Goal: Information Seeking & Learning: Learn about a topic

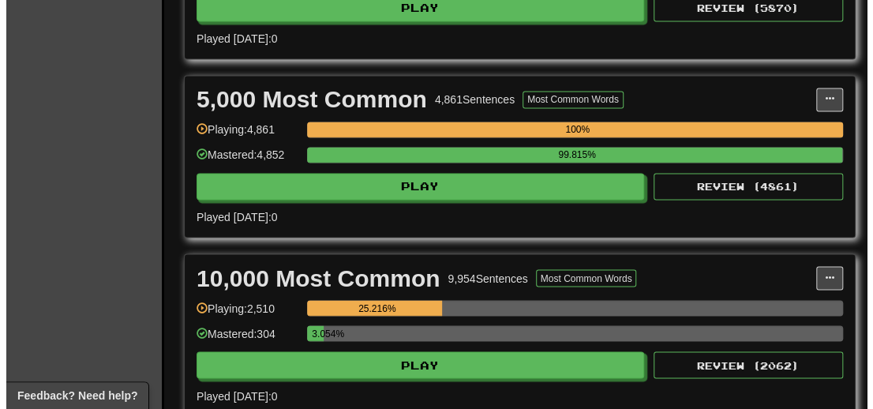
scroll to position [1105, 0]
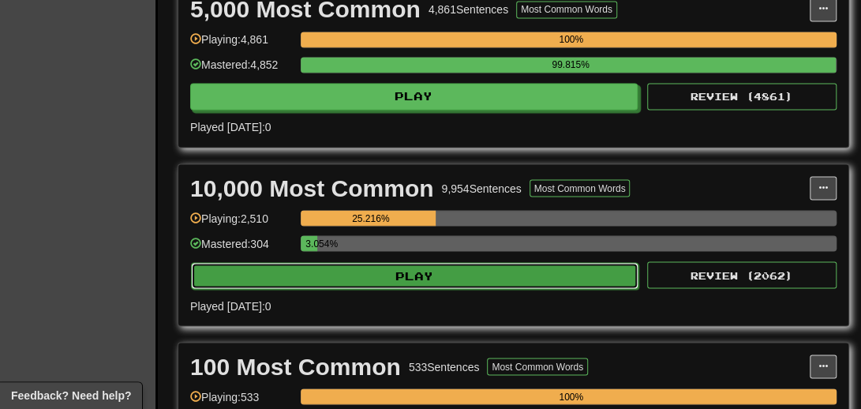
click at [434, 287] on button "Play" at bounding box center [414, 275] width 447 height 27
select select "**"
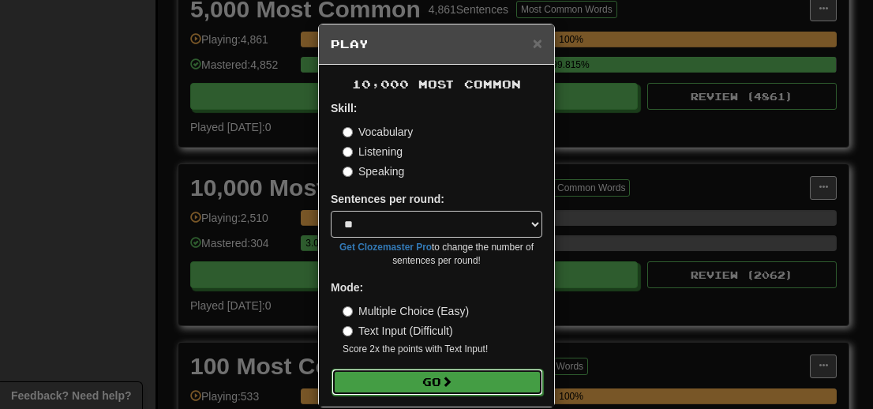
click at [423, 380] on button "Go" at bounding box center [436, 381] width 211 height 27
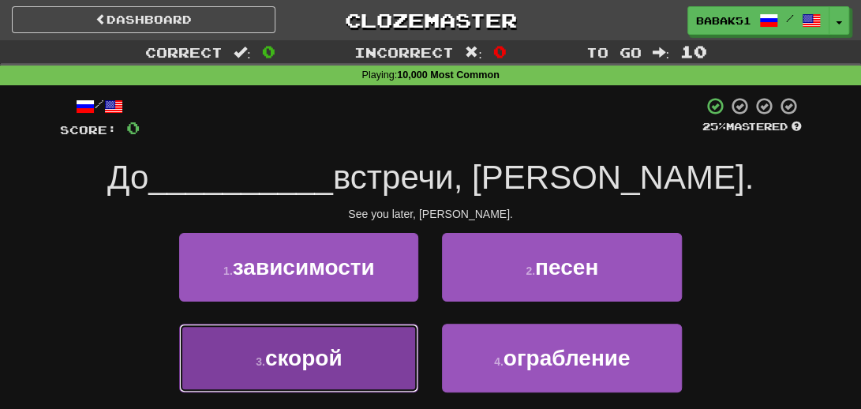
click at [328, 364] on span "скорой" at bounding box center [303, 358] width 77 height 24
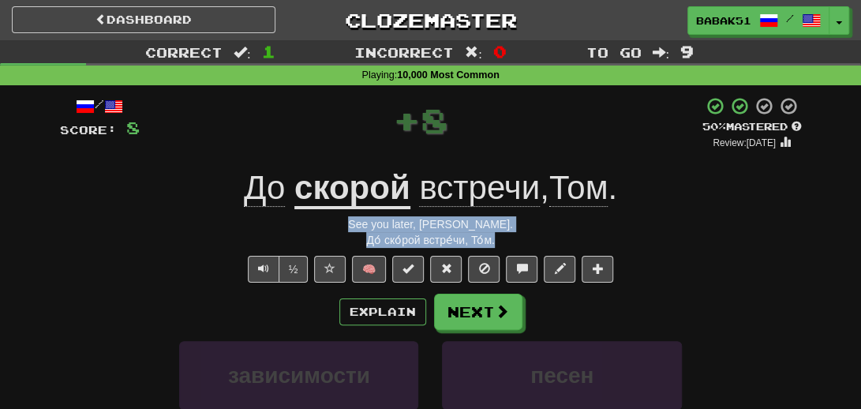
drag, startPoint x: 522, startPoint y: 245, endPoint x: 382, endPoint y: 234, distance: 140.9
click at [342, 222] on div "/ Score: 8 + 8 50 % Mastered Review: [DATE] До скорой встречи , [PERSON_NAME] .…" at bounding box center [431, 351] width 742 height 511
copy div "See you later, [PERSON_NAME]. До́ ско́рой встре́чи, То́м."
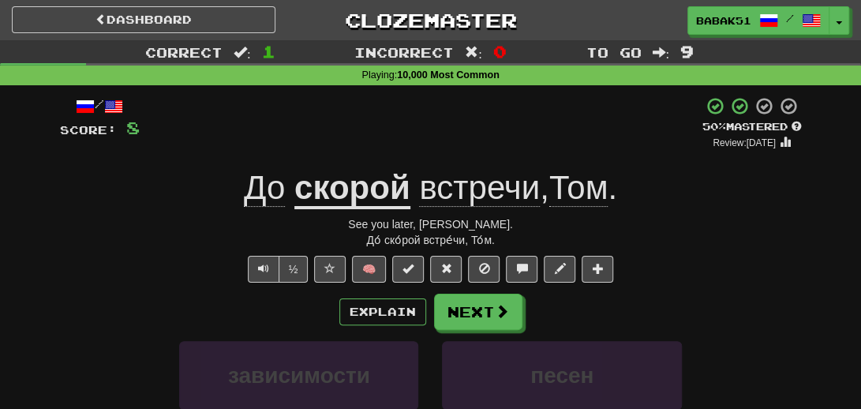
click at [55, 303] on div "/ Score: 8 + 8 50 % Mastered Review: [DATE] До скорой встречи , [PERSON_NAME] .…" at bounding box center [430, 357] width 765 height 544
click at [475, 313] on button "Next" at bounding box center [479, 312] width 88 height 36
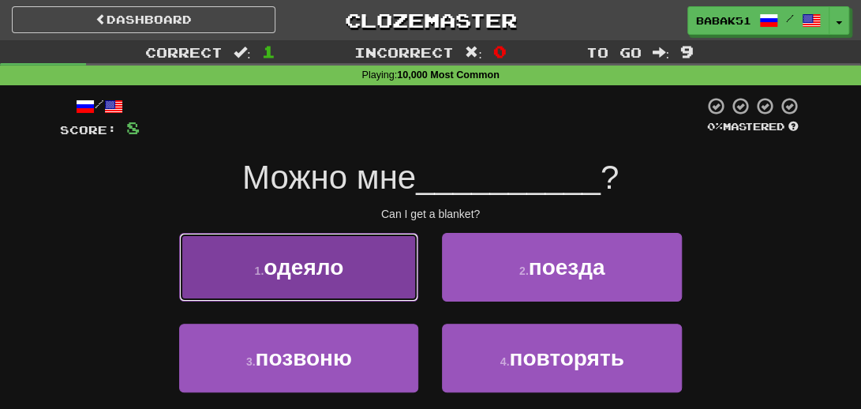
click at [342, 269] on span "одеяло" at bounding box center [304, 267] width 80 height 24
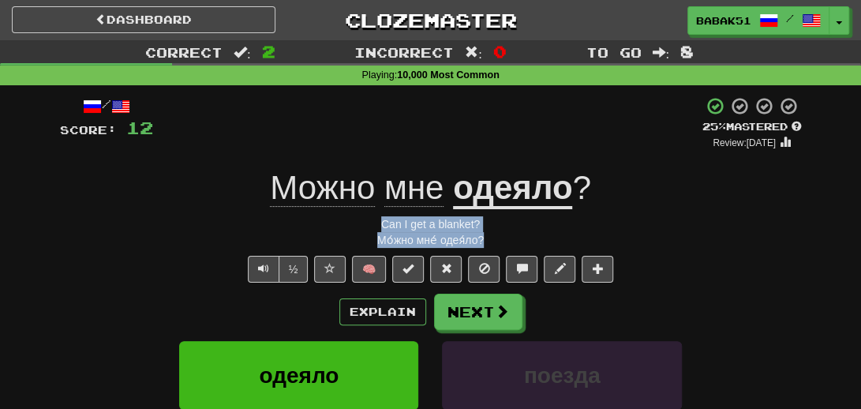
drag, startPoint x: 503, startPoint y: 239, endPoint x: 372, endPoint y: 226, distance: 131.6
click at [372, 226] on div "/ Score: 12 + 4 25 % Mastered Review: [DATE] Можно мне одеяло ? Can I get a bla…" at bounding box center [431, 351] width 742 height 511
copy div "Can I get a blanket? Мо́жно мне́ одея́ло?"
click at [60, 239] on div "Мо́жно мне́ одея́ло?" at bounding box center [431, 240] width 742 height 16
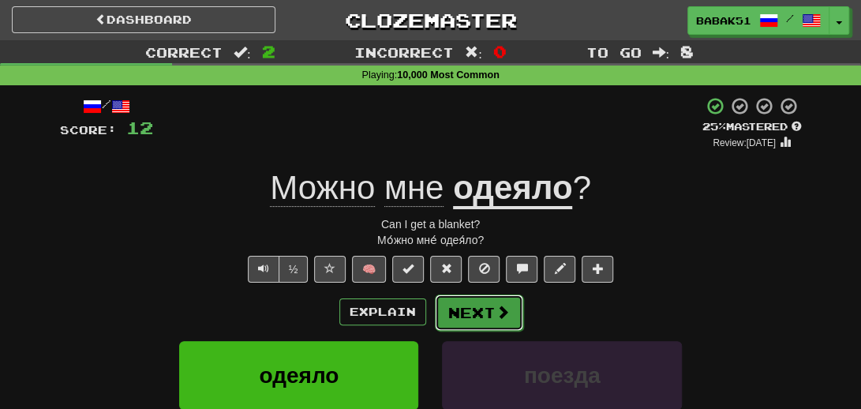
click at [473, 316] on button "Next" at bounding box center [479, 312] width 88 height 36
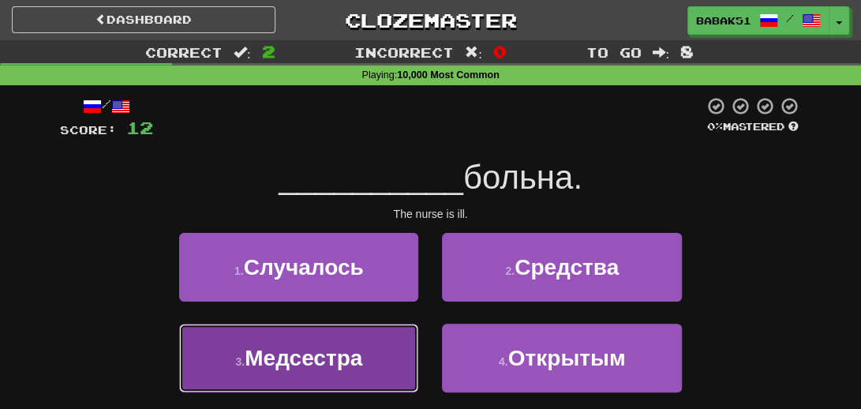
click at [352, 342] on button "3 . Медсестра" at bounding box center [298, 358] width 239 height 69
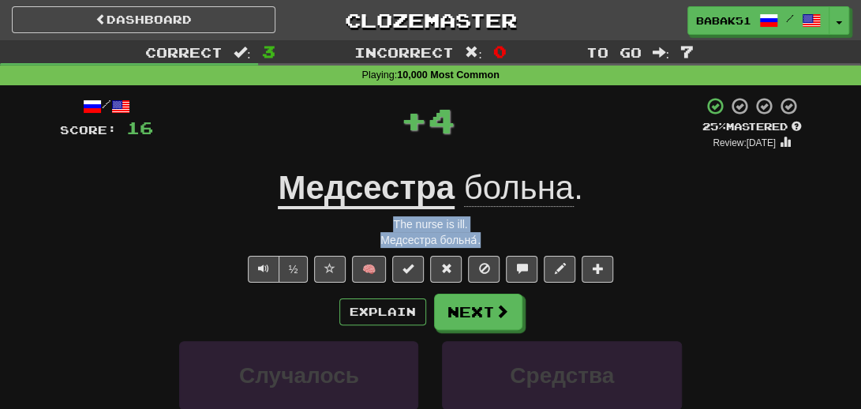
drag, startPoint x: 504, startPoint y: 239, endPoint x: 364, endPoint y: 228, distance: 140.9
click at [364, 228] on div "/ Score: 16 + 4 25 % Mastered Review: [DATE] Медсестра больна . The nurse is il…" at bounding box center [431, 351] width 742 height 511
copy div "The nurse is ill. Медсестра больна́."
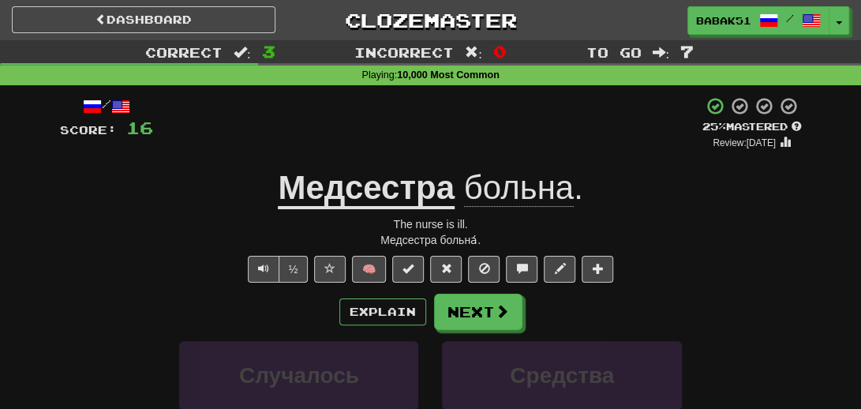
click at [101, 294] on div "Explain Next" at bounding box center [431, 312] width 742 height 36
click at [463, 312] on button "Next" at bounding box center [479, 312] width 88 height 36
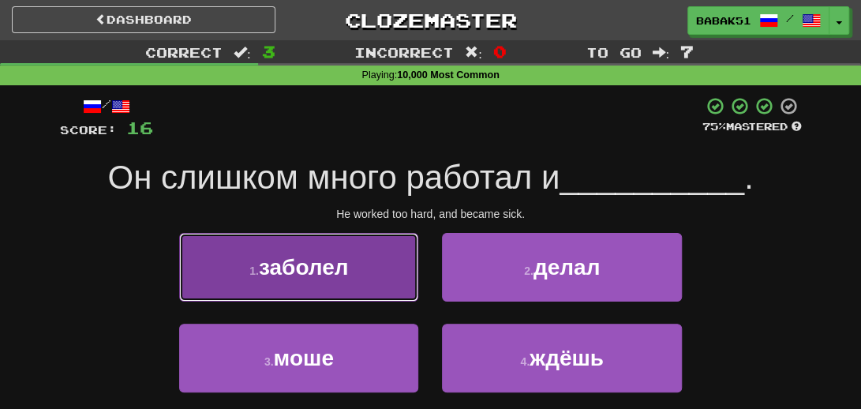
click at [294, 275] on span "заболел" at bounding box center [304, 267] width 90 height 24
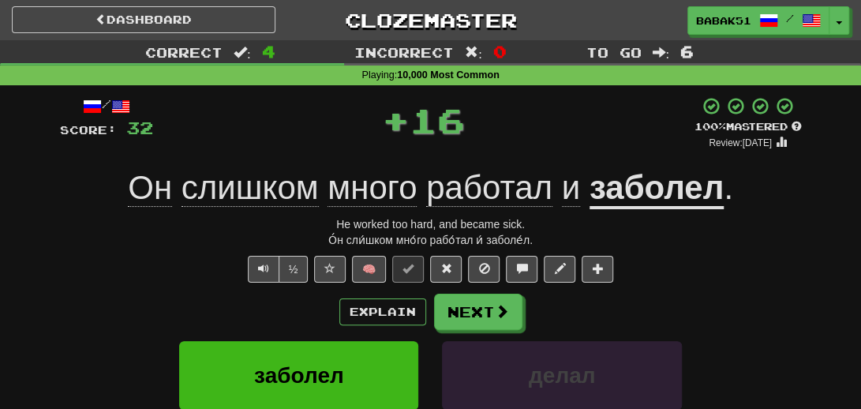
click at [566, 245] on div "О́н сли́шком мно́го рабо́тал и́ заболе́л." at bounding box center [431, 240] width 742 height 16
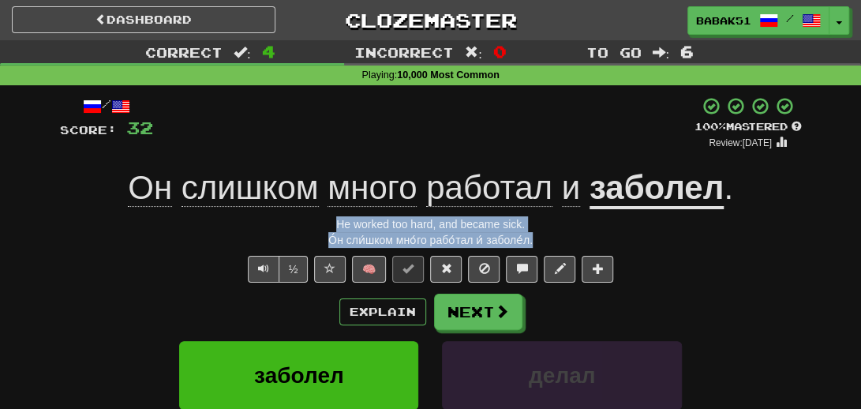
drag, startPoint x: 557, startPoint y: 244, endPoint x: 328, endPoint y: 231, distance: 229.2
click at [329, 230] on div "/ Score: 32 + 16 100 % Mastered Review: [DATE] Он слишком много работал и забол…" at bounding box center [431, 351] width 742 height 511
copy div "He worked too hard, and became sick. О́н сли́шком мно́го рабо́тал и́ заболе́л."
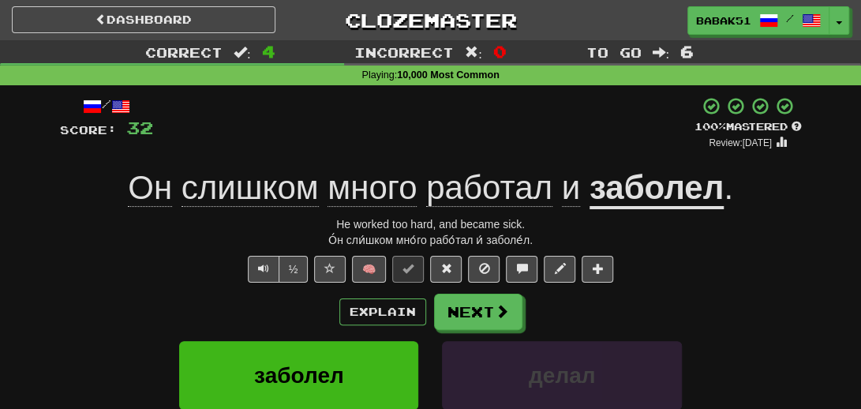
click at [99, 294] on div "Explain Next" at bounding box center [431, 312] width 742 height 36
click at [469, 314] on button "Next" at bounding box center [479, 312] width 88 height 36
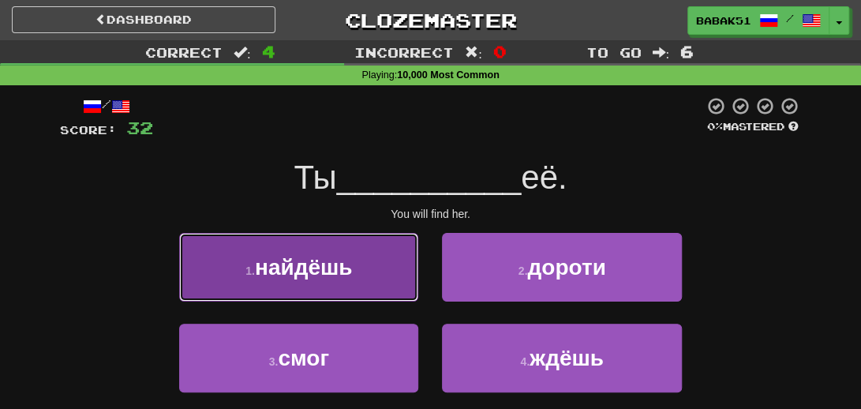
click at [295, 256] on span "найдёшь" at bounding box center [304, 267] width 98 height 24
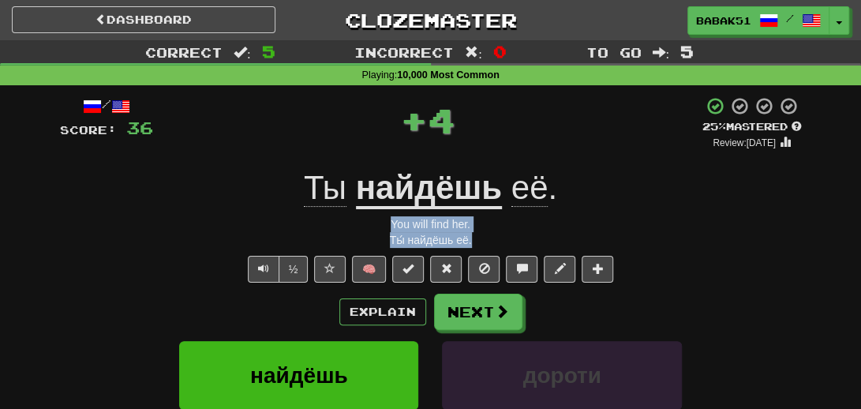
drag, startPoint x: 481, startPoint y: 237, endPoint x: 368, endPoint y: 219, distance: 113.4
click at [368, 219] on div "/ Score: 36 + 4 25 % Mastered Review: [DATE] Ты найдёшь её . You will find her.…" at bounding box center [431, 351] width 742 height 511
copy div "You will find her. Ты́ найдёшь её."
click at [110, 239] on div "Ты́ найдёшь её." at bounding box center [431, 240] width 742 height 16
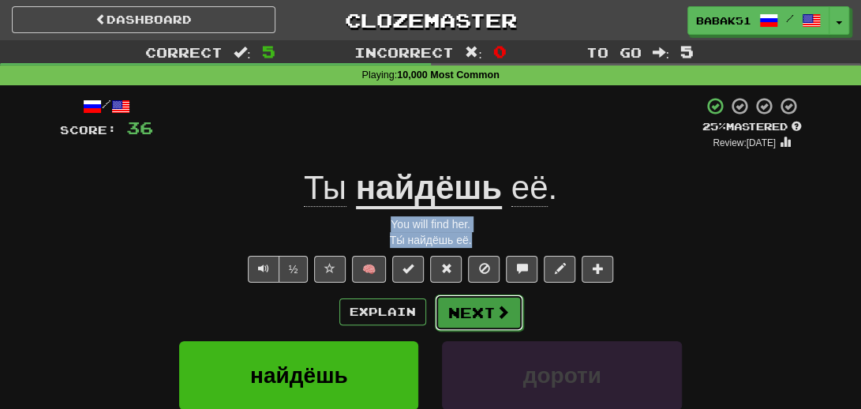
click at [498, 313] on span at bounding box center [503, 312] width 14 height 14
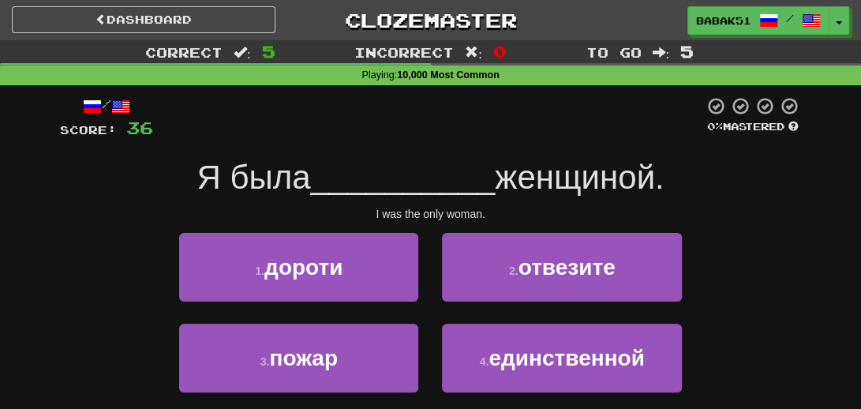
click at [737, 230] on div "/ Score: 36 0 % Mastered Я была __________ женщиной. I was the only woman. 1 . …" at bounding box center [431, 272] width 742 height 353
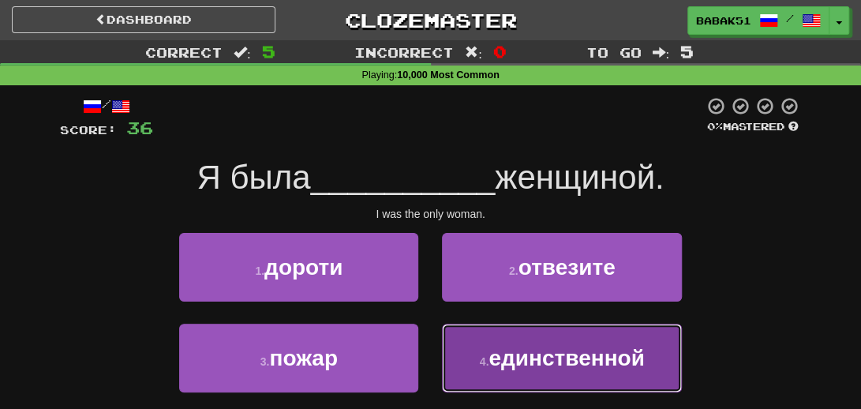
click at [564, 362] on span "единственной" at bounding box center [565, 358] width 155 height 24
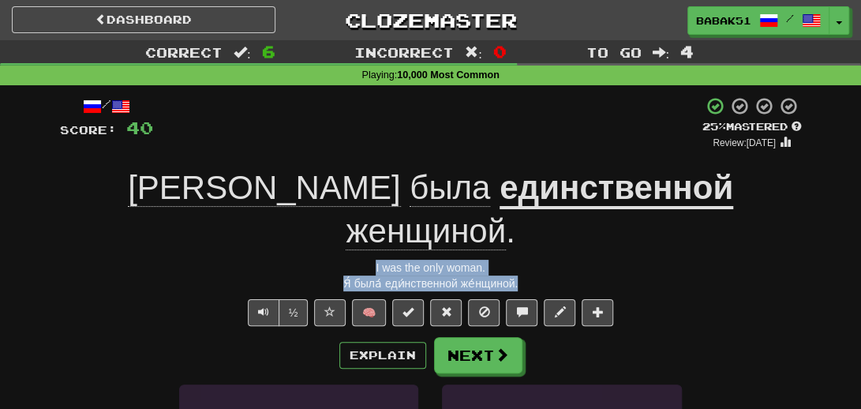
drag, startPoint x: 530, startPoint y: 241, endPoint x: 326, endPoint y: 230, distance: 204.6
click at [327, 221] on div "/ Score: 40 + 4 25 % Mastered Review: [DATE] Я была единственной женщиной . I w…" at bounding box center [431, 372] width 742 height 553
copy div "I was the only woman. Я́ была́ еди́нственной же́нщиной."
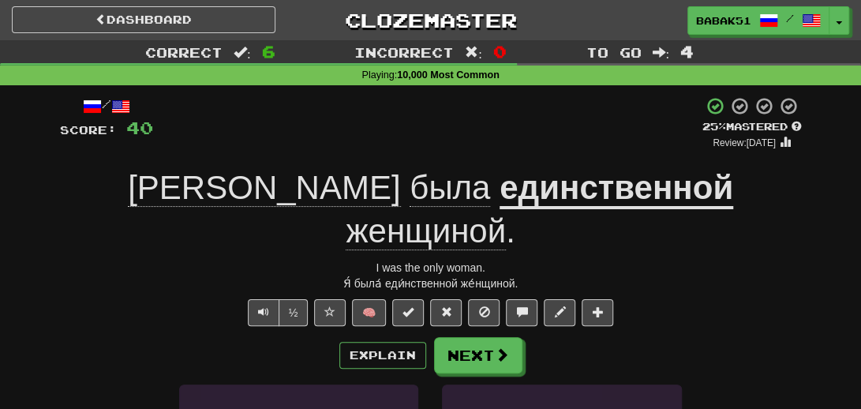
click at [97, 337] on div "Explain Next" at bounding box center [431, 355] width 742 height 36
click at [486, 338] on button "Next" at bounding box center [479, 356] width 88 height 36
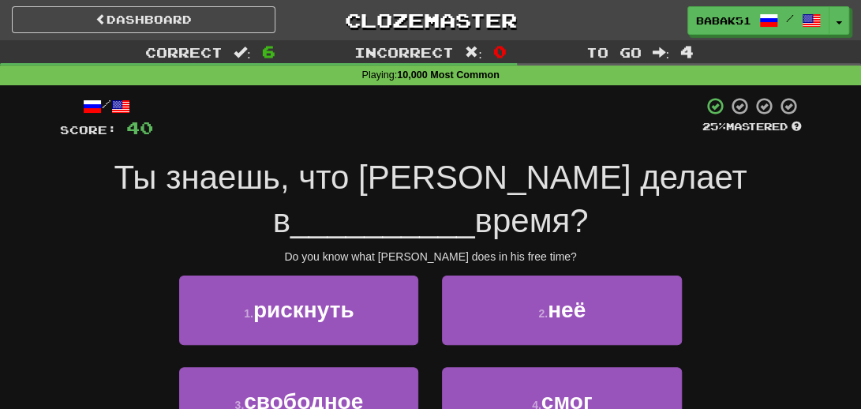
scroll to position [79, 0]
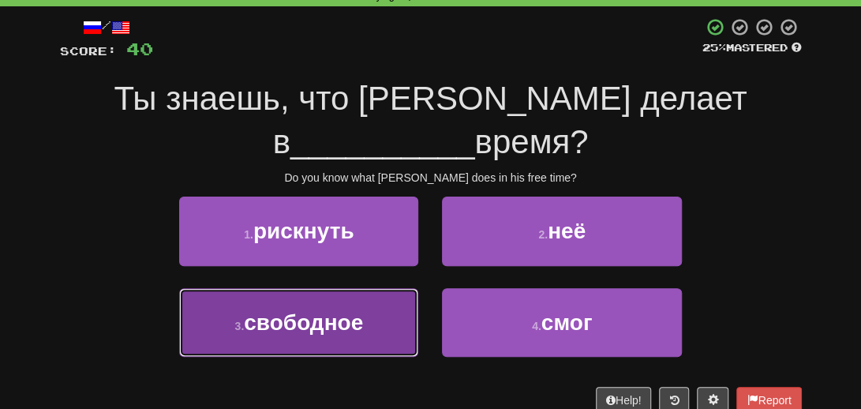
click at [322, 319] on span "свободное" at bounding box center [303, 322] width 119 height 24
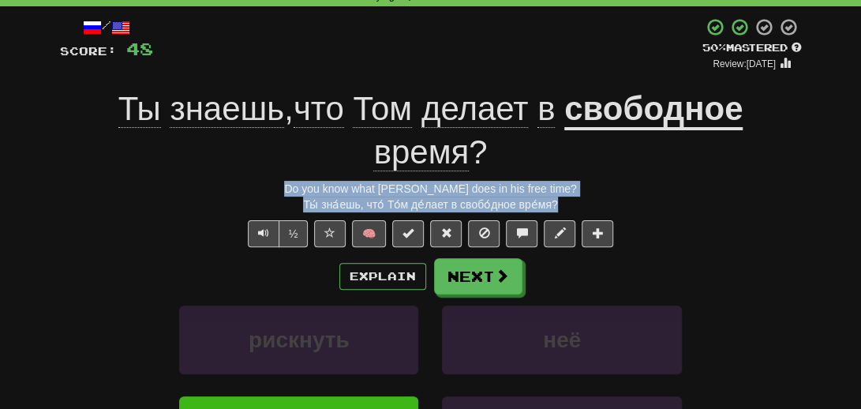
drag, startPoint x: 585, startPoint y: 201, endPoint x: 306, endPoint y: 190, distance: 279.5
click at [307, 175] on div "/ Score: 48 + 8 50 % Mastered Review: [DATE] Ты знаешь , что [PERSON_NAME] дела…" at bounding box center [431, 293] width 742 height 553
copy div "Do you know what [PERSON_NAME] does in his free time? Ты́ зна́ешь, что́ То́м де…"
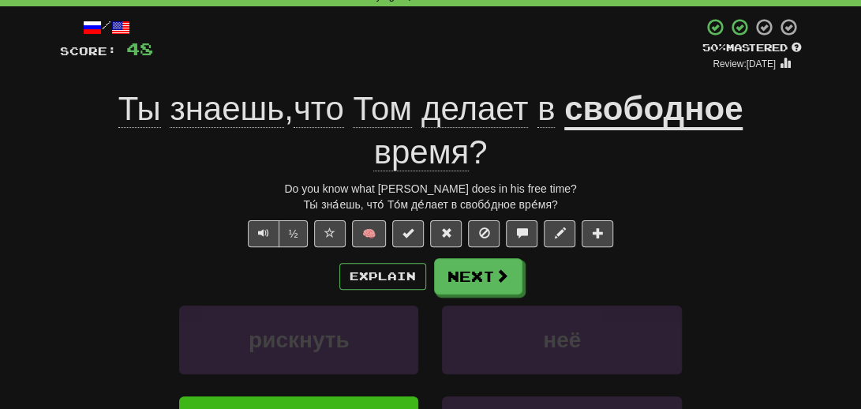
click at [107, 272] on div "Explain Next" at bounding box center [431, 276] width 742 height 36
click at [472, 280] on button "Next" at bounding box center [479, 277] width 88 height 36
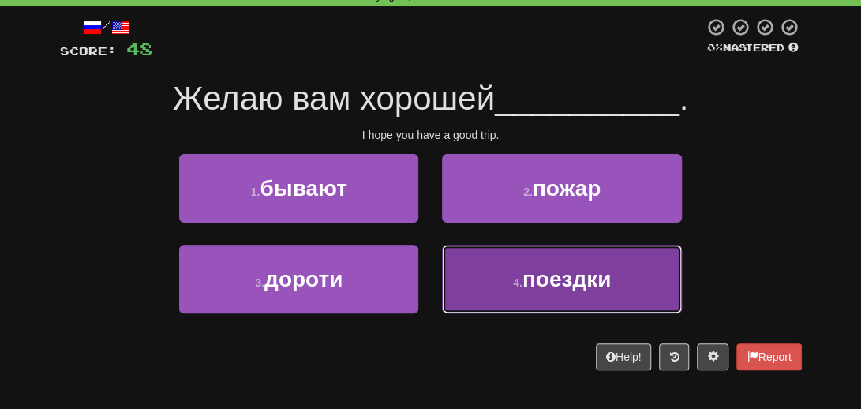
click at [552, 283] on span "поездки" at bounding box center [566, 279] width 89 height 24
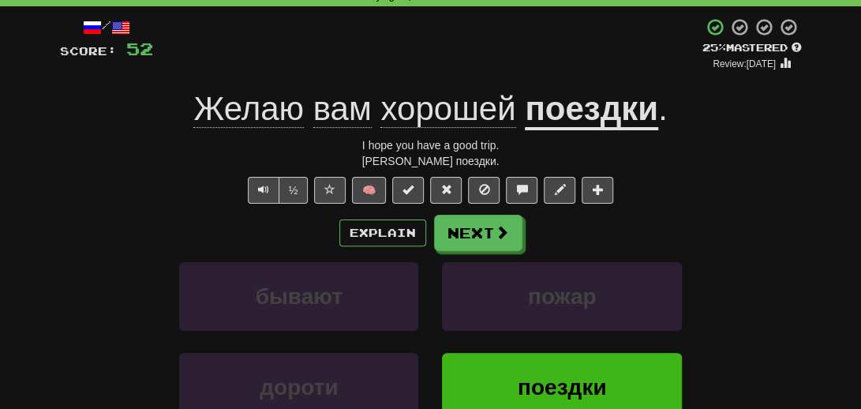
drag, startPoint x: 524, startPoint y: 166, endPoint x: 331, endPoint y: 140, distance: 195.2
click at [331, 140] on div "/ Score: 52 + 4 25 % Mastered Review: [DATE] Желаю вам хорошей поездки . I hope…" at bounding box center [431, 272] width 742 height 511
copy div "I hope you have a good trip. Жела́ю ва́м хоро́шей поездки."
click at [58, 296] on div "/ Score: 52 + 4 25 % Mastered Review: [DATE] Желаю вам хорошей поездки . I hope…" at bounding box center [430, 278] width 765 height 544
click at [469, 233] on button "Next" at bounding box center [479, 233] width 88 height 36
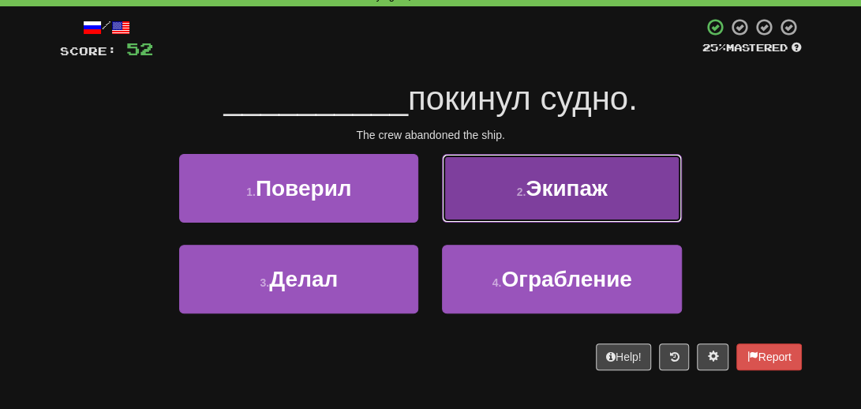
click at [582, 197] on span "Экипаж" at bounding box center [566, 188] width 81 height 24
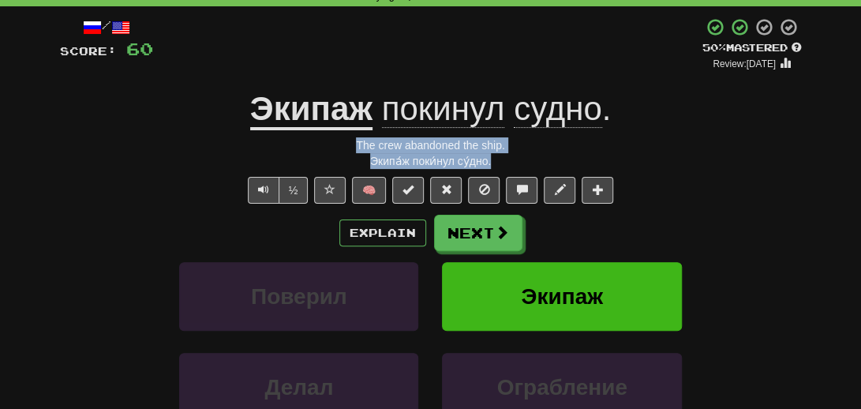
drag, startPoint x: 499, startPoint y: 164, endPoint x: 340, endPoint y: 140, distance: 160.4
click at [340, 140] on div "/ Score: 60 + 8 50 % Mastered Review: [DATE] Экипаж покинул судно . The crew ab…" at bounding box center [431, 272] width 742 height 511
copy div "The crew abandoned the ship. Экипа́ж поки́нул су́дно."
click at [473, 242] on button "Next" at bounding box center [479, 233] width 88 height 36
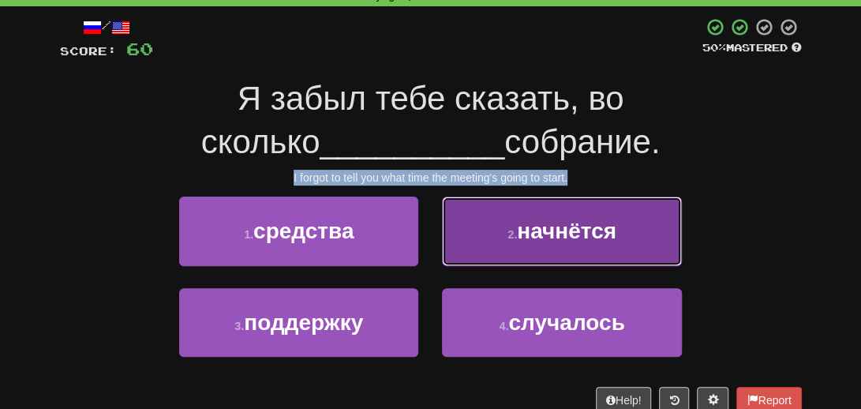
click at [570, 238] on span "начнётся" at bounding box center [566, 231] width 99 height 24
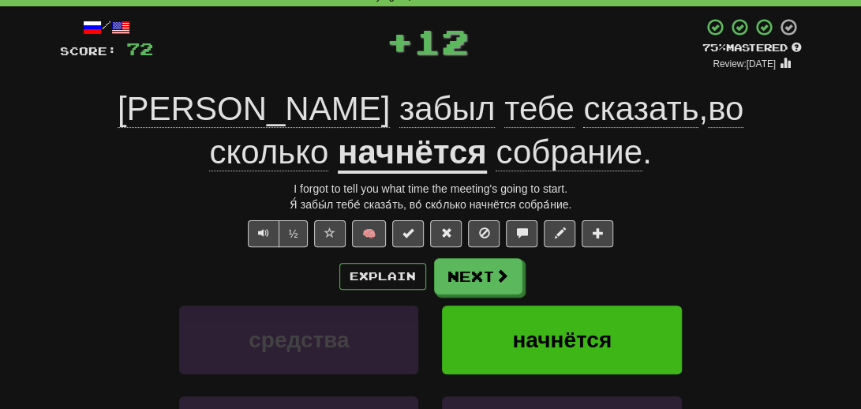
click at [611, 198] on div "Я́ забы́л тебе́ сказа́ть, во́ ско́лько начнётся собра́ние." at bounding box center [431, 204] width 742 height 16
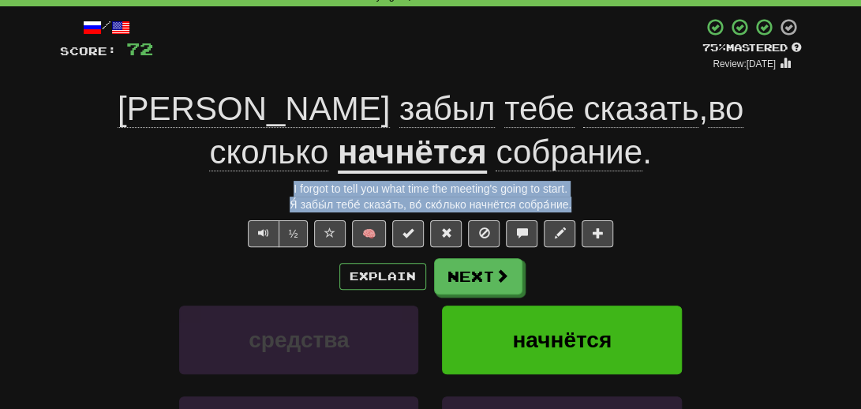
drag, startPoint x: 592, startPoint y: 204, endPoint x: 273, endPoint y: 178, distance: 319.9
click at [273, 178] on div "/ Score: 72 + 12 75 % Mastered Review: [DATE] Я забыл тебе сказать , во сколько…" at bounding box center [431, 293] width 742 height 553
click at [672, 208] on div "Я́ забы́л тебе́ сказа́ть, во́ ско́лько начнётся собра́ние." at bounding box center [431, 204] width 742 height 16
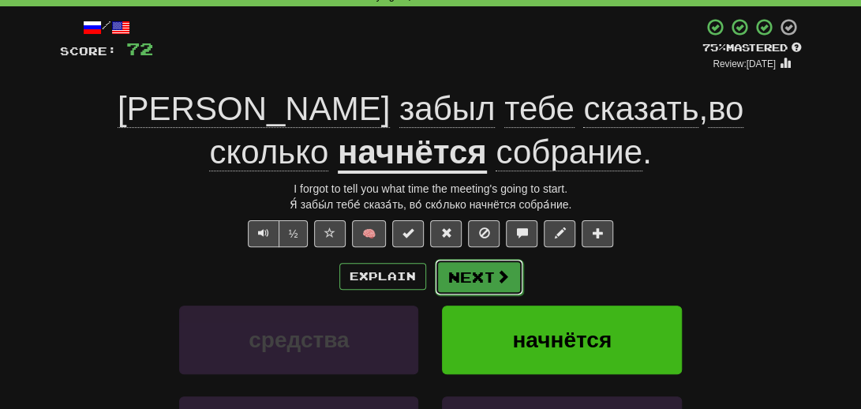
click at [484, 280] on button "Next" at bounding box center [479, 277] width 88 height 36
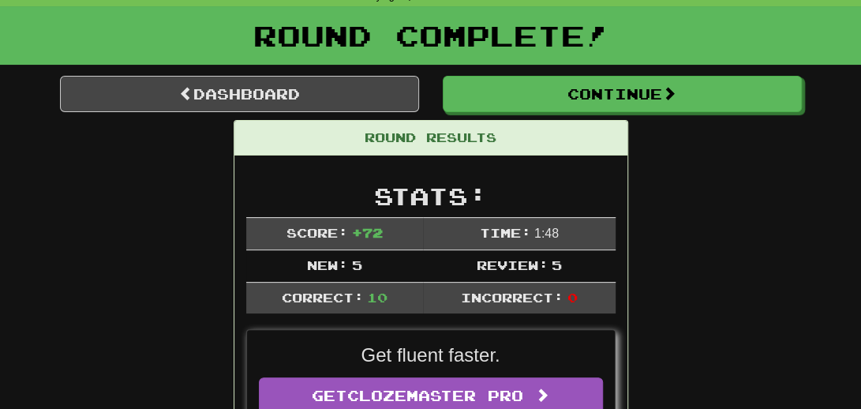
drag, startPoint x: 80, startPoint y: 317, endPoint x: 96, endPoint y: 302, distance: 21.8
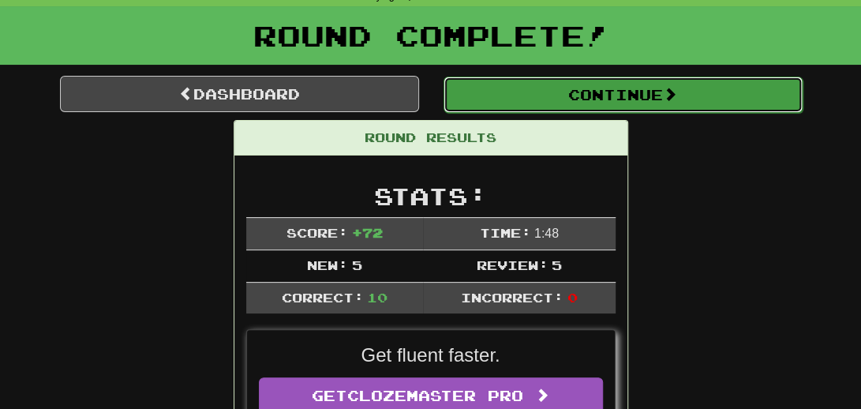
click at [635, 89] on button "Continue" at bounding box center [622, 95] width 359 height 36
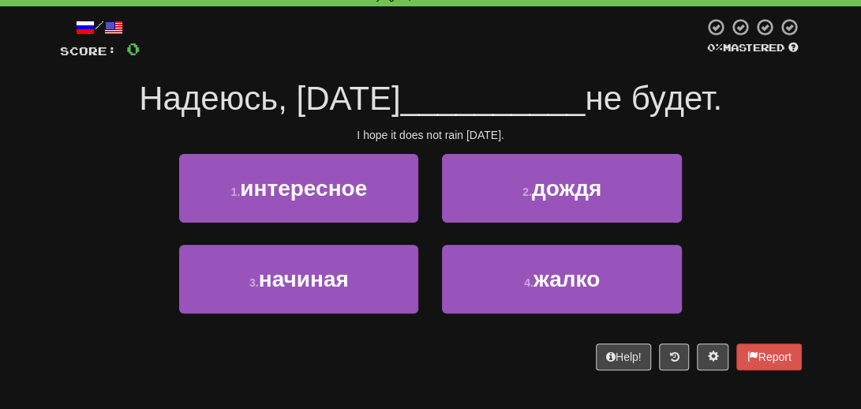
scroll to position [0, 0]
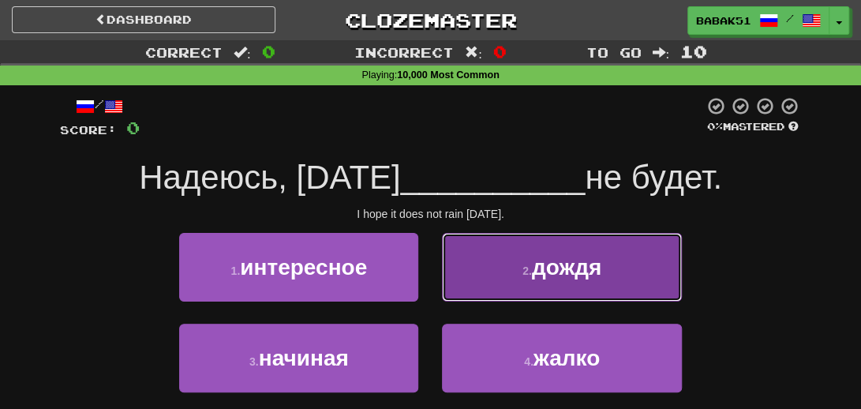
click at [597, 271] on span "дождя" at bounding box center [566, 267] width 69 height 24
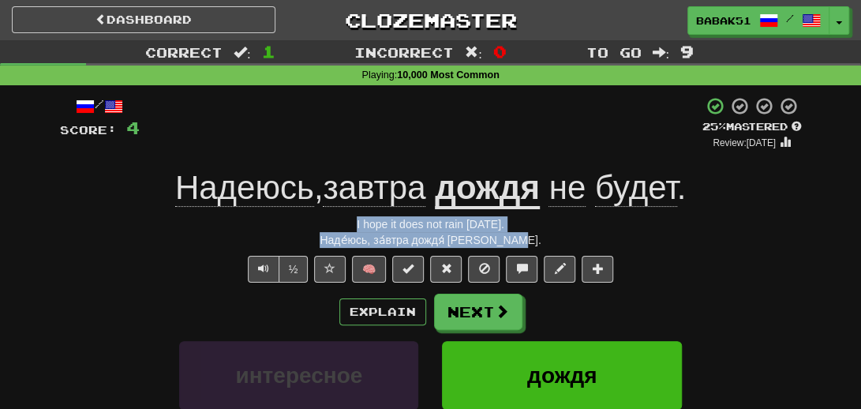
drag, startPoint x: 350, startPoint y: 221, endPoint x: 547, endPoint y: 236, distance: 197.0
click at [547, 236] on div "/ Score: 4 + 4 25 % Mastered Review: [DATE] Надеюсь , [DATE] дождя не будет . I…" at bounding box center [431, 351] width 742 height 511
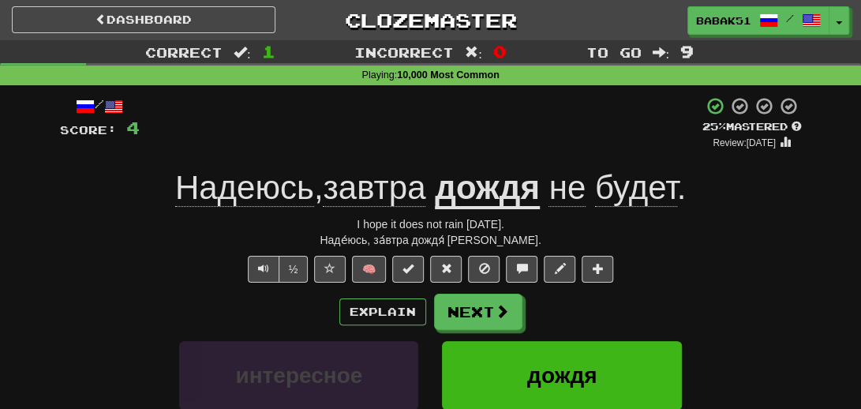
click at [52, 269] on div "/ Score: 4 + 4 25 % Mastered Review: [DATE] Надеюсь , [DATE] дождя не будет . I…" at bounding box center [430, 357] width 765 height 544
click at [519, 313] on button "Next" at bounding box center [479, 312] width 88 height 36
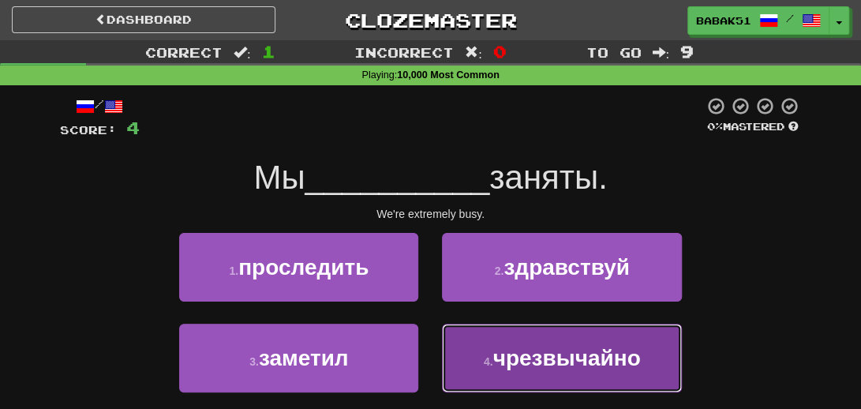
click at [578, 361] on span "чрезвычайно" at bounding box center [566, 358] width 148 height 24
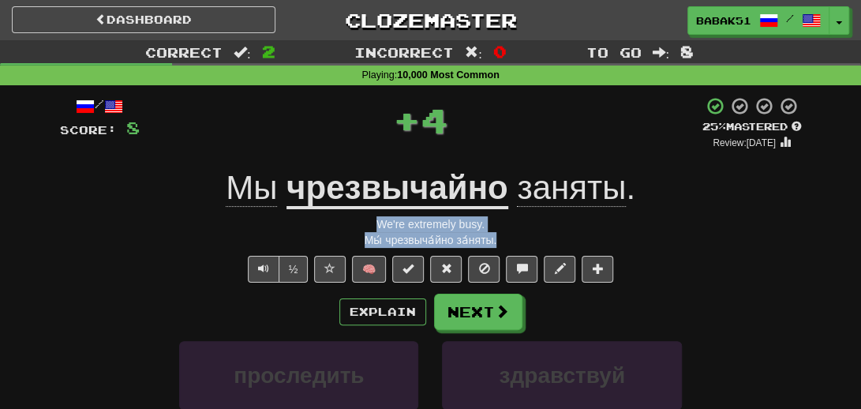
drag, startPoint x: 530, startPoint y: 241, endPoint x: 339, endPoint y: 225, distance: 192.4
click at [339, 225] on div "/ Score: 8 + 4 25 % Mastered Review: [DATE] Мы чрезвычайно заняты . We're extre…" at bounding box center [431, 351] width 742 height 511
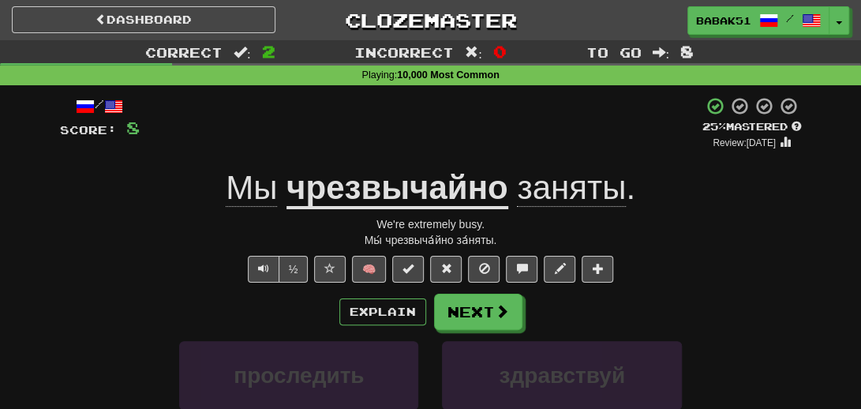
click at [76, 310] on div "Explain Next" at bounding box center [431, 312] width 742 height 36
click at [478, 324] on button "Next" at bounding box center [479, 312] width 88 height 36
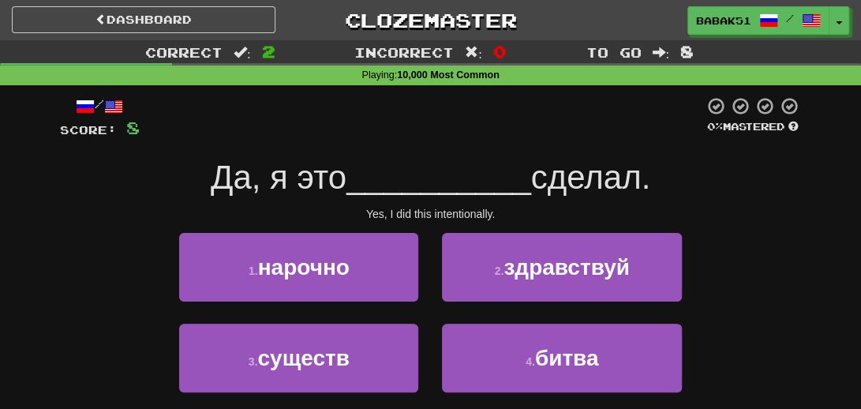
scroll to position [79, 0]
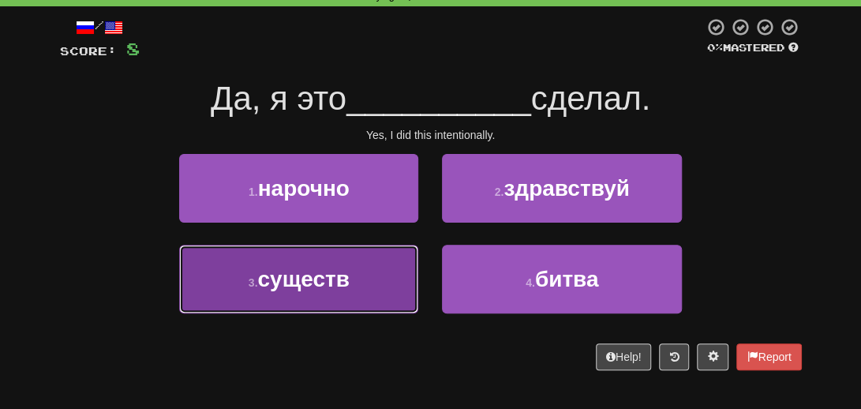
click at [284, 286] on span "существ" at bounding box center [303, 279] width 92 height 24
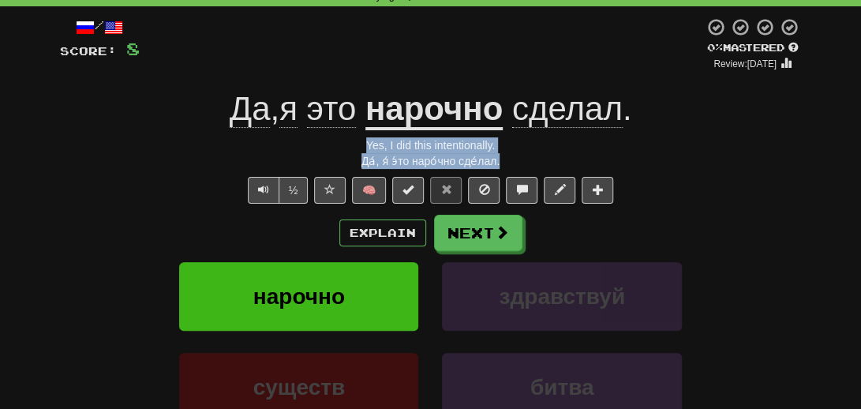
drag, startPoint x: 506, startPoint y: 160, endPoint x: 340, endPoint y: 148, distance: 166.2
click at [340, 148] on div "/ Score: 8 0 % Mastered Review: [DATE] Да , я это нарочно сделал . Yes, I did t…" at bounding box center [431, 272] width 742 height 511
click at [484, 237] on button "Next" at bounding box center [479, 233] width 88 height 36
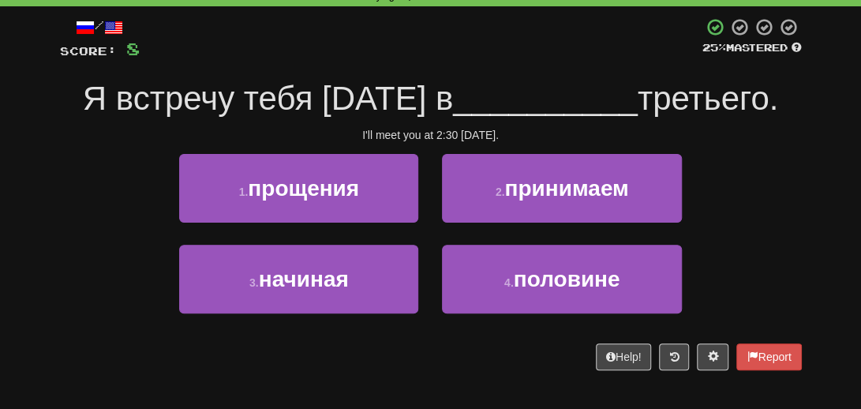
click at [765, 176] on div "1 . прощения 2 . принимаем" at bounding box center [430, 199] width 789 height 91
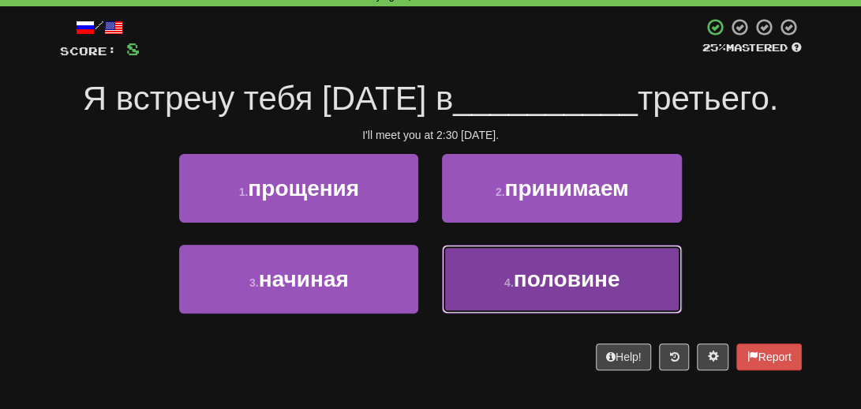
click at [599, 268] on span "половине" at bounding box center [567, 279] width 107 height 24
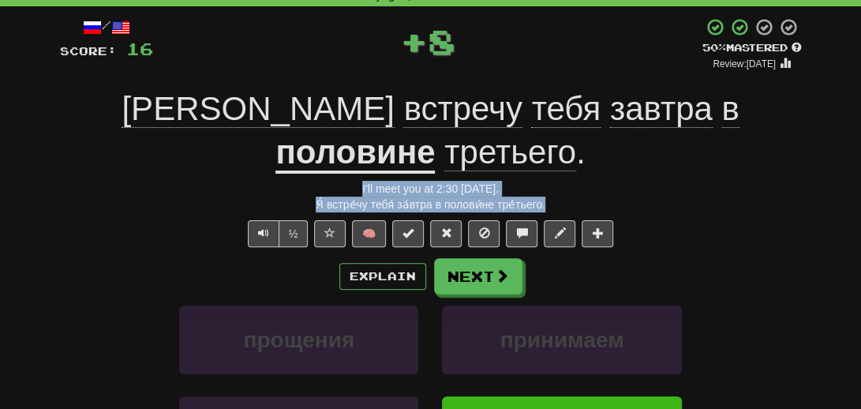
drag, startPoint x: 549, startPoint y: 165, endPoint x: 317, endPoint y: 140, distance: 233.4
click at [317, 140] on div "/ Score: 16 + 8 50 % Mastered Review: [DATE] Я встречу тебя [DATE] в половине т…" at bounding box center [431, 293] width 742 height 553
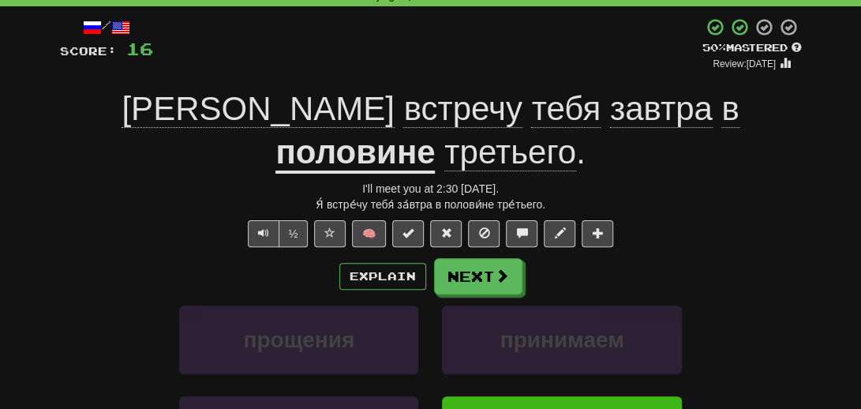
click at [98, 305] on div "прощения принимаем" at bounding box center [430, 350] width 789 height 91
click at [499, 269] on span at bounding box center [503, 276] width 14 height 14
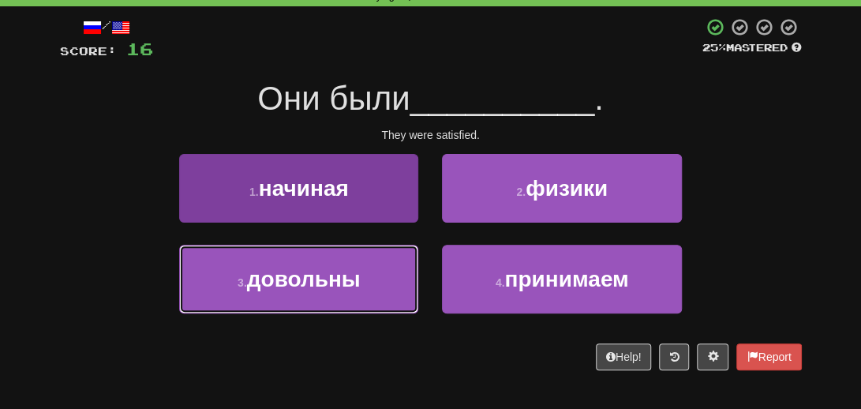
click at [350, 283] on span "довольны" at bounding box center [304, 279] width 114 height 24
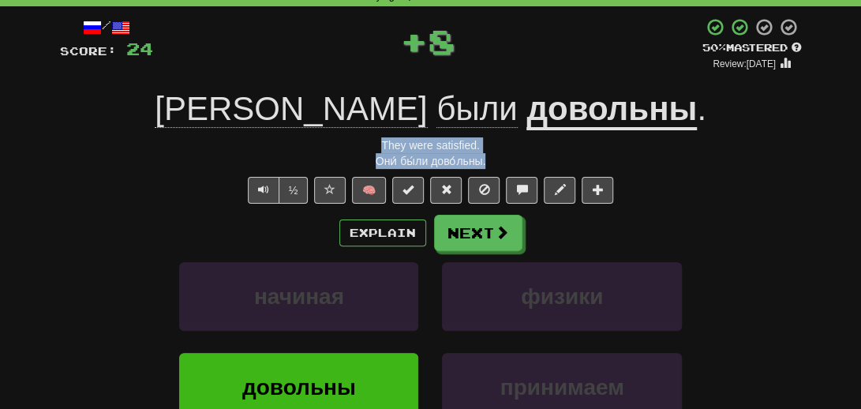
drag, startPoint x: 518, startPoint y: 165, endPoint x: 360, endPoint y: 148, distance: 159.5
click at [360, 148] on div "/ Score: 24 + 8 50 % Mastered Review: [DATE] Они были довольны . They were sati…" at bounding box center [431, 272] width 742 height 511
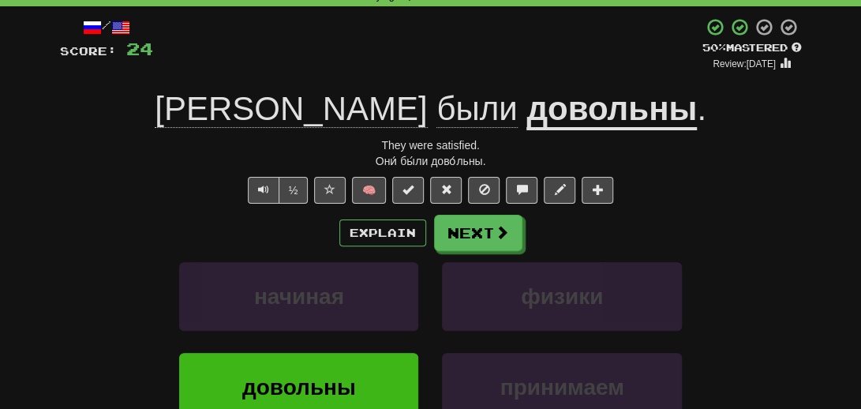
click at [110, 264] on div "начиная физики" at bounding box center [430, 307] width 789 height 91
click at [455, 226] on button "Next" at bounding box center [479, 233] width 88 height 36
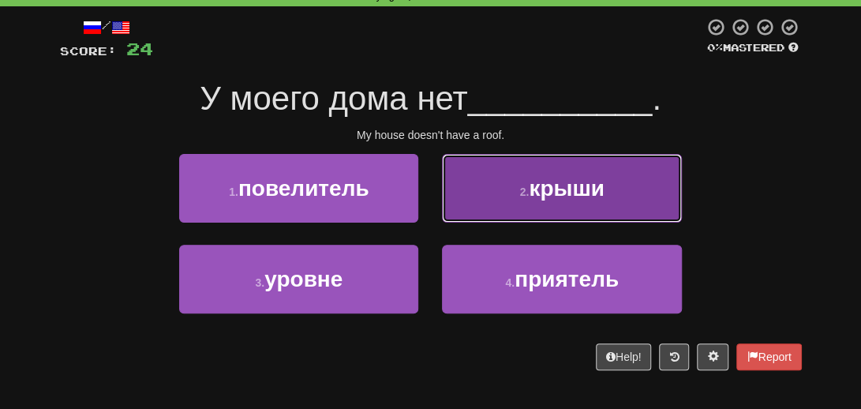
click at [582, 209] on button "2 . крыши" at bounding box center [561, 188] width 239 height 69
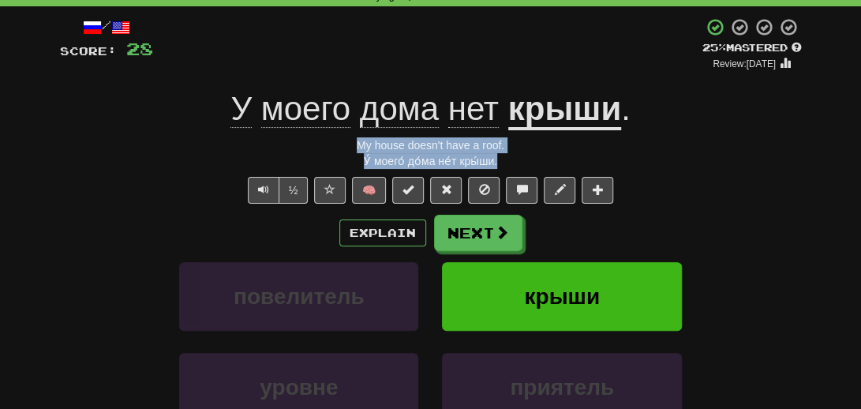
drag, startPoint x: 518, startPoint y: 157, endPoint x: 321, endPoint y: 140, distance: 198.0
click at [321, 140] on div "/ Score: 28 + 4 25 % Mastered Review: [DATE] У моего дома нет крыши . My house …" at bounding box center [431, 272] width 742 height 511
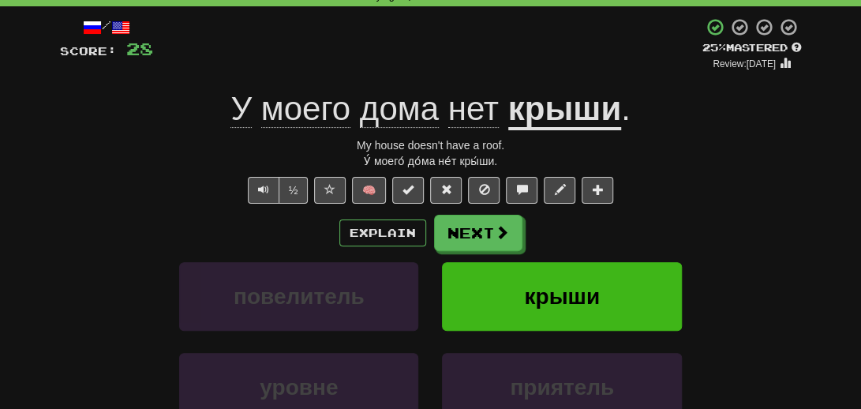
click at [54, 241] on div "/ Score: 28 + 4 25 % Mastered Review: [DATE] У моего дома нет крыши . My house …" at bounding box center [430, 278] width 765 height 544
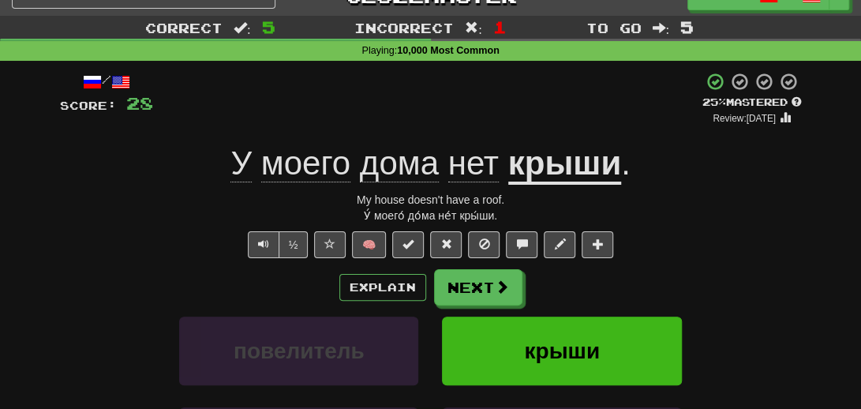
scroll to position [0, 0]
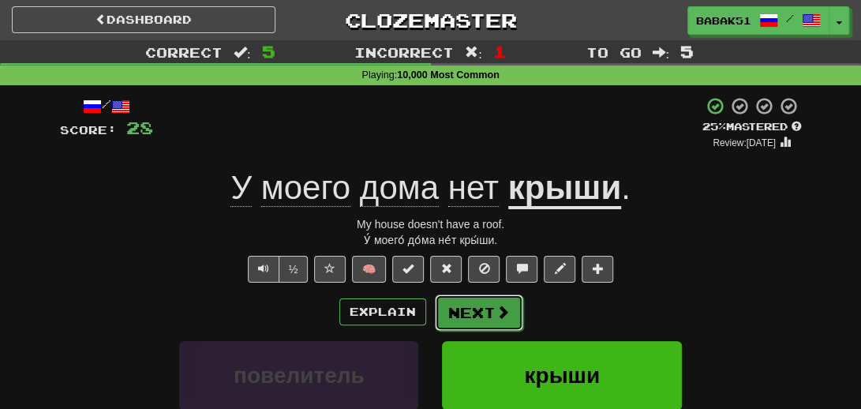
click at [480, 315] on button "Next" at bounding box center [479, 312] width 88 height 36
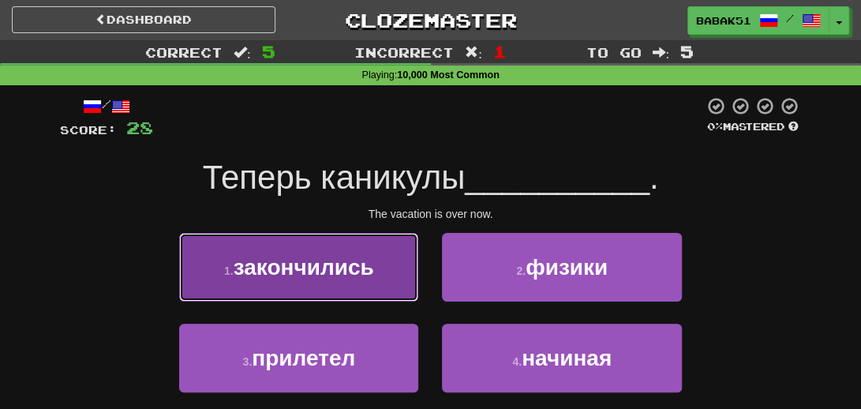
click at [322, 279] on button "1 . закончились" at bounding box center [298, 267] width 239 height 69
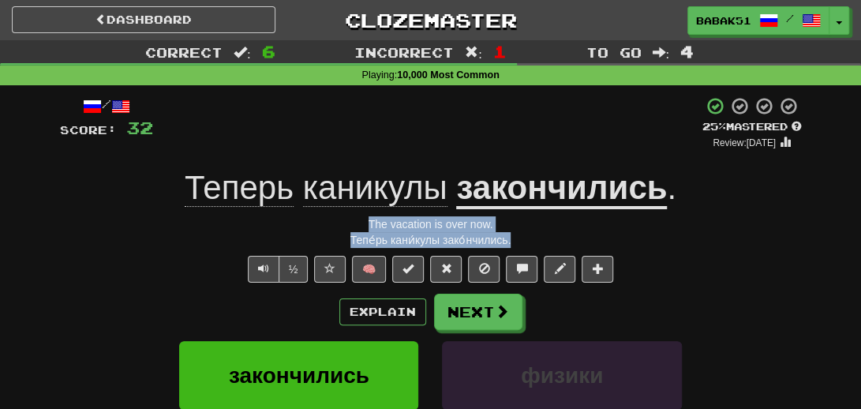
drag, startPoint x: 521, startPoint y: 245, endPoint x: 314, endPoint y: 226, distance: 207.5
click at [314, 226] on div "/ Score: 32 + 4 25 % Mastered Review: [DATE] Теперь каникулы закончились . The …" at bounding box center [431, 351] width 742 height 511
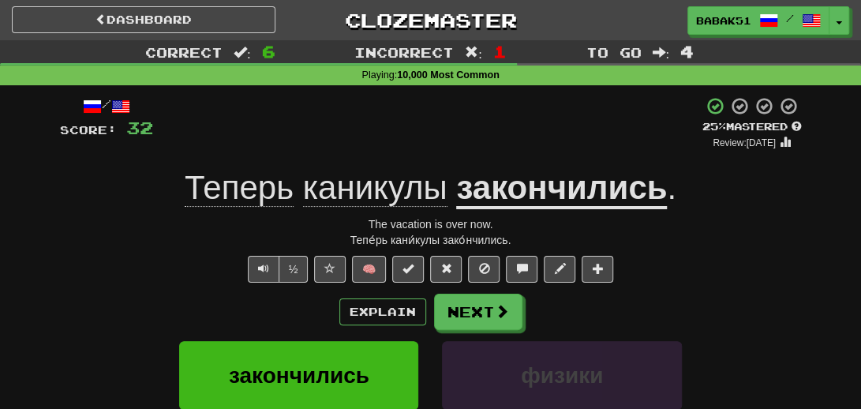
click at [102, 258] on div "½ 🧠" at bounding box center [431, 269] width 742 height 27
click at [497, 310] on span at bounding box center [503, 312] width 14 height 14
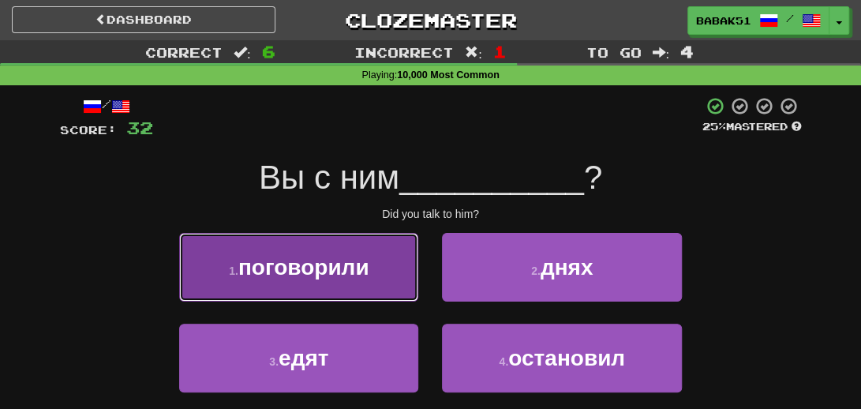
click at [300, 269] on span "поговорили" at bounding box center [303, 267] width 131 height 24
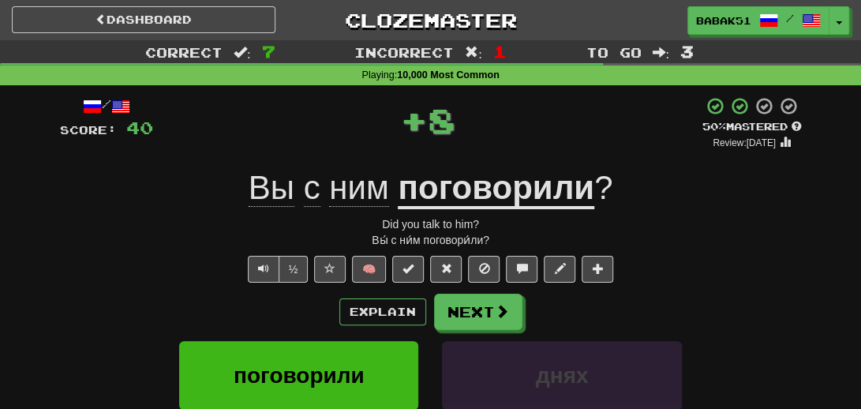
click at [513, 241] on div "Вы́ с ни́м поговори́ли?" at bounding box center [431, 240] width 742 height 16
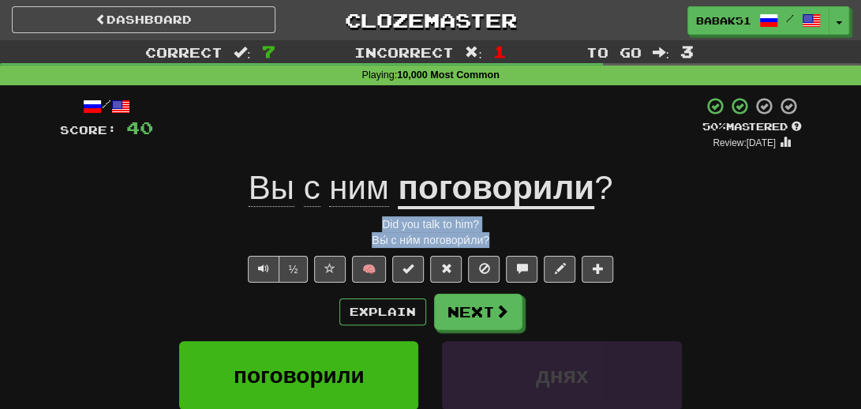
drag, startPoint x: 513, startPoint y: 242, endPoint x: 346, endPoint y: 215, distance: 169.5
click at [346, 215] on div "/ Score: 40 + 8 50 % Mastered Review: [DATE] Вы с ним поговорили ? Did you talk…" at bounding box center [431, 351] width 742 height 511
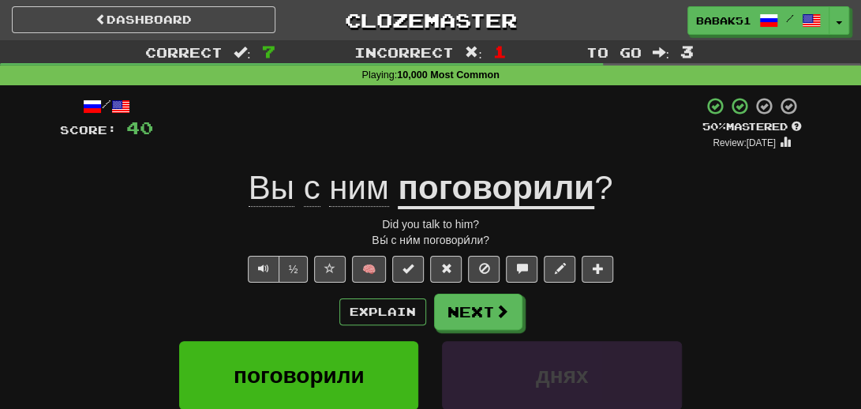
click at [110, 272] on div "½ 🧠" at bounding box center [431, 269] width 742 height 27
click at [473, 324] on button "Next" at bounding box center [479, 312] width 88 height 36
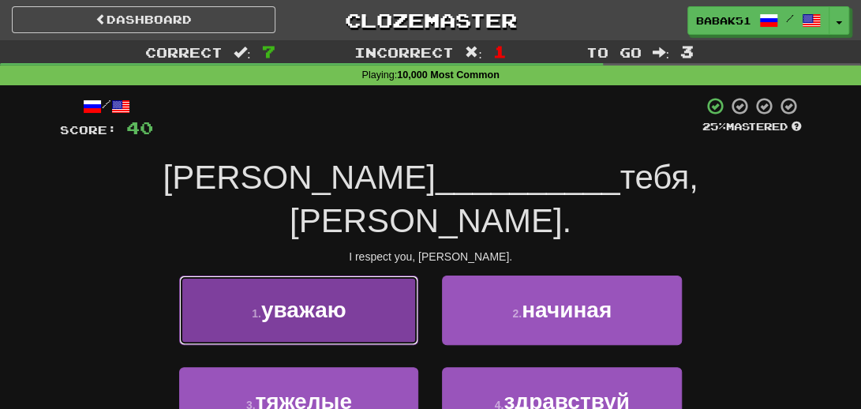
click at [297, 297] on span "уважаю" at bounding box center [303, 309] width 85 height 24
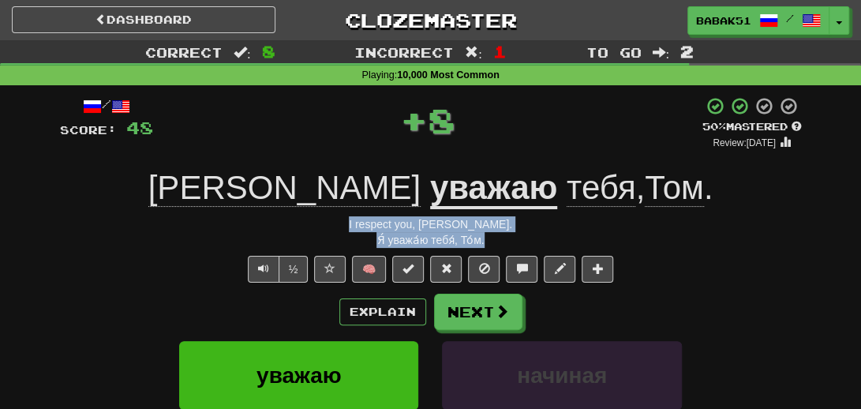
drag, startPoint x: 505, startPoint y: 245, endPoint x: 371, endPoint y: 224, distance: 135.8
click at [371, 224] on div "/ Score: 48 + 8 50 % Mastered Review: [DATE] Я уважаю тебя , [PERSON_NAME] . I …" at bounding box center [431, 351] width 742 height 511
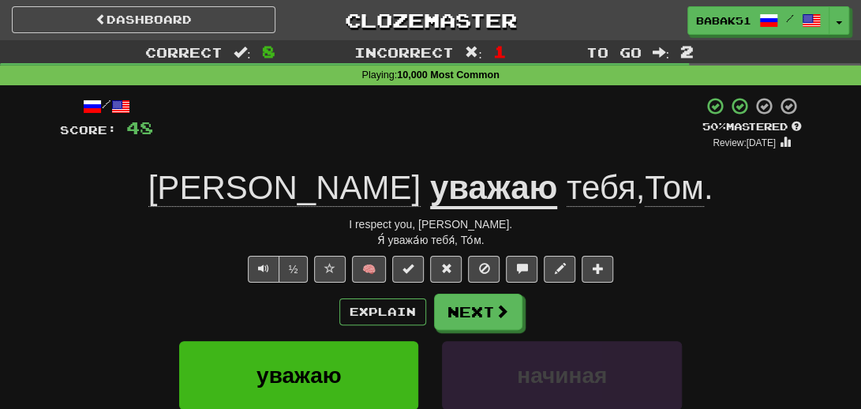
click at [110, 255] on div "/ Score: 48 + 8 50 % Mastered Review: [DATE] Я уважаю тебя , [PERSON_NAME] . I …" at bounding box center [431, 351] width 742 height 511
click at [488, 310] on button "Next" at bounding box center [479, 312] width 88 height 36
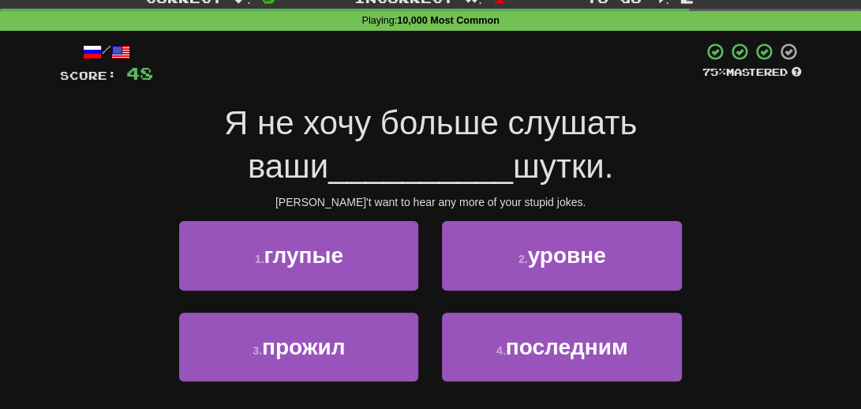
scroll to position [79, 0]
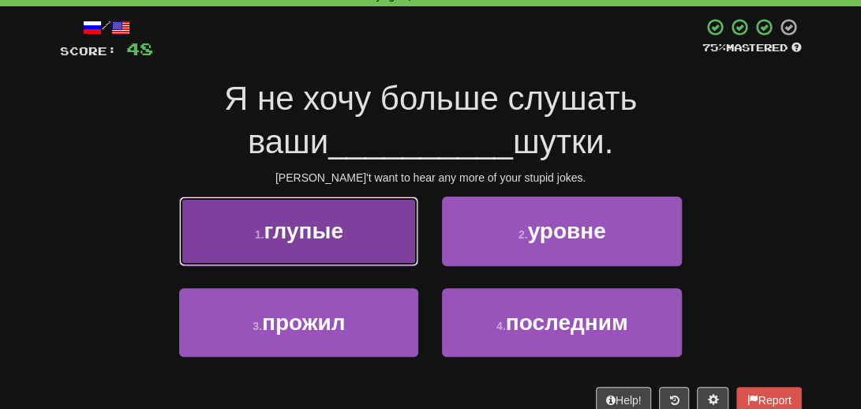
click at [295, 232] on span "глупые" at bounding box center [303, 231] width 79 height 24
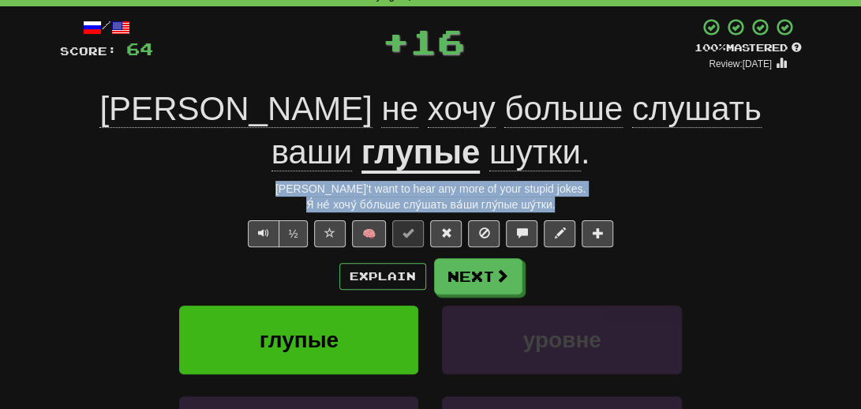
drag, startPoint x: 574, startPoint y: 160, endPoint x: 297, endPoint y: 148, distance: 277.3
click at [300, 146] on div "/ Score: 64 + 16 100 % Mastered Review: [DATE] Я не хочу больше слушать ваши гл…" at bounding box center [431, 293] width 742 height 553
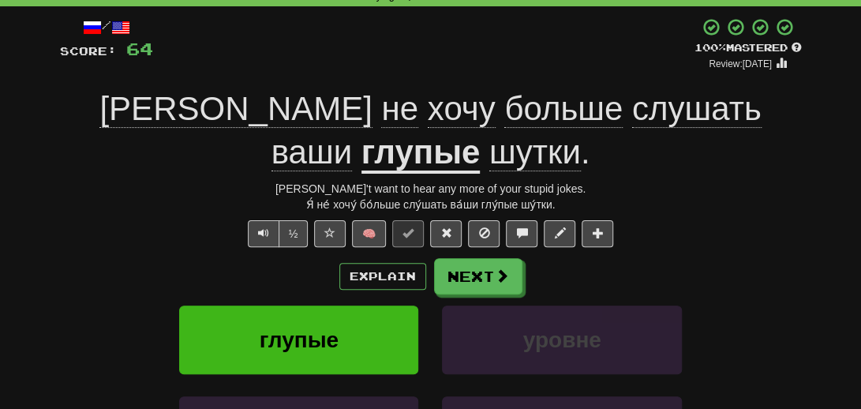
click at [107, 305] on div "глупые уровне" at bounding box center [430, 350] width 789 height 91
click at [497, 269] on span at bounding box center [503, 276] width 14 height 14
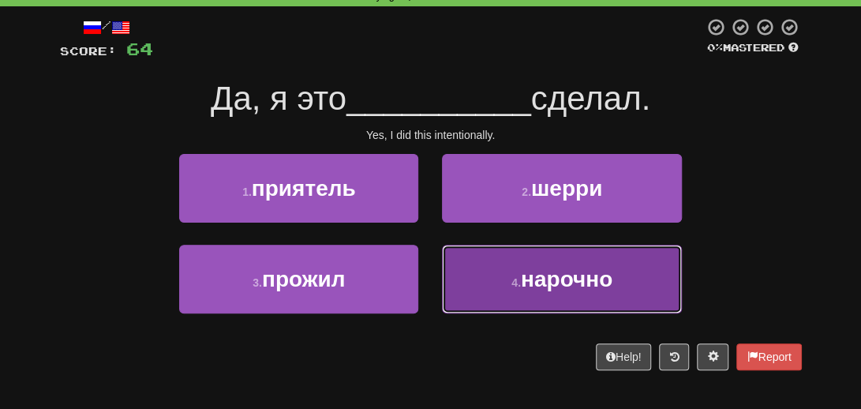
click at [559, 283] on span "нарочно" at bounding box center [567, 279] width 92 height 24
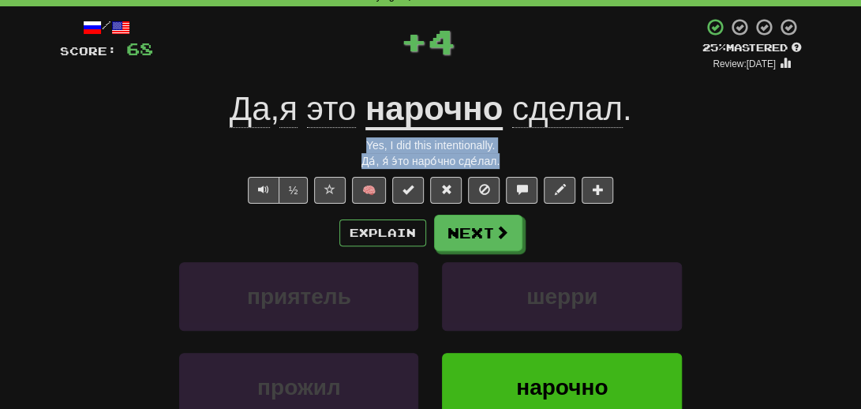
drag, startPoint x: 513, startPoint y: 159, endPoint x: 335, endPoint y: 141, distance: 179.2
click at [335, 141] on div "/ Score: 68 + 4 25 % Mastered Review: [DATE] Да , я это нарочно сделал . Yes, I…" at bounding box center [431, 272] width 742 height 511
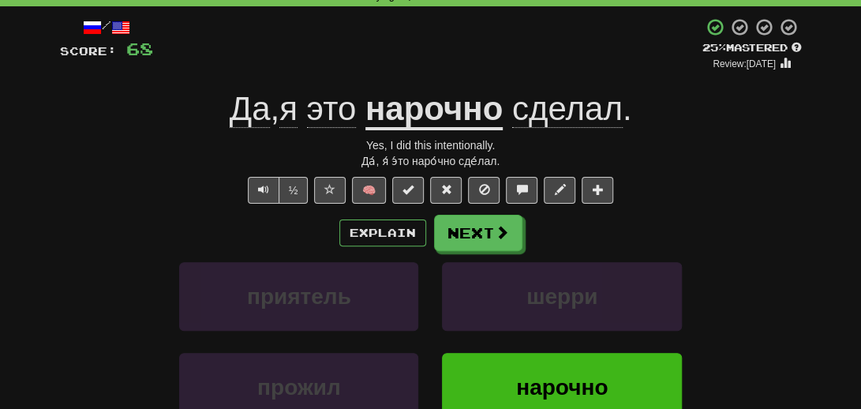
click at [94, 292] on div "приятель шерри" at bounding box center [430, 307] width 789 height 91
click at [492, 238] on button "Next" at bounding box center [479, 233] width 88 height 36
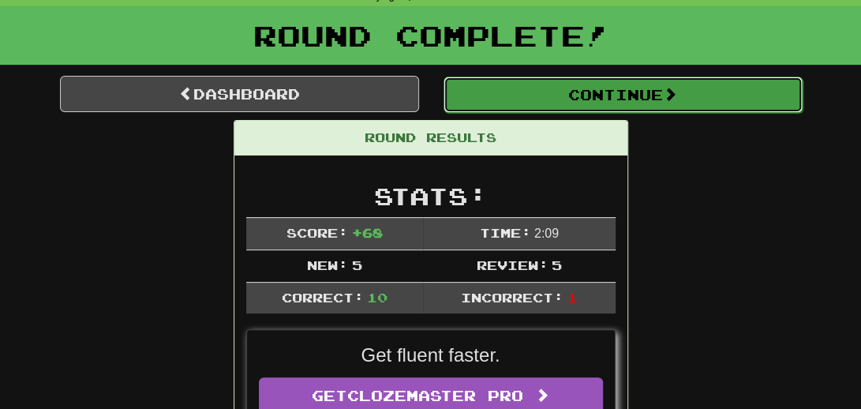
click at [606, 85] on button "Continue" at bounding box center [622, 95] width 359 height 36
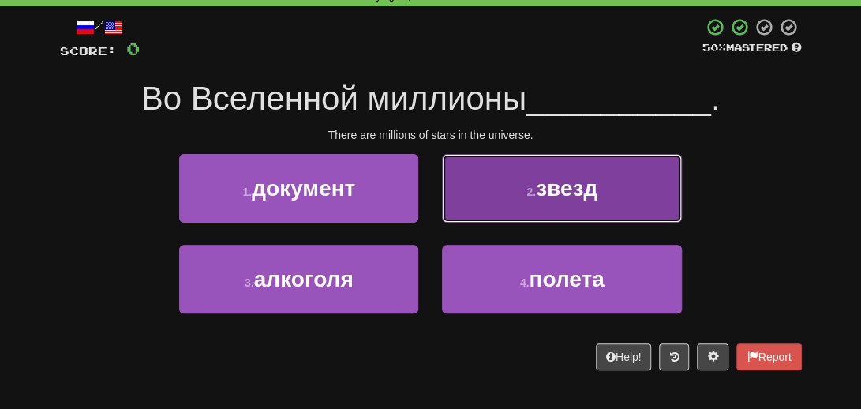
click at [571, 190] on span "звезд" at bounding box center [567, 188] width 62 height 24
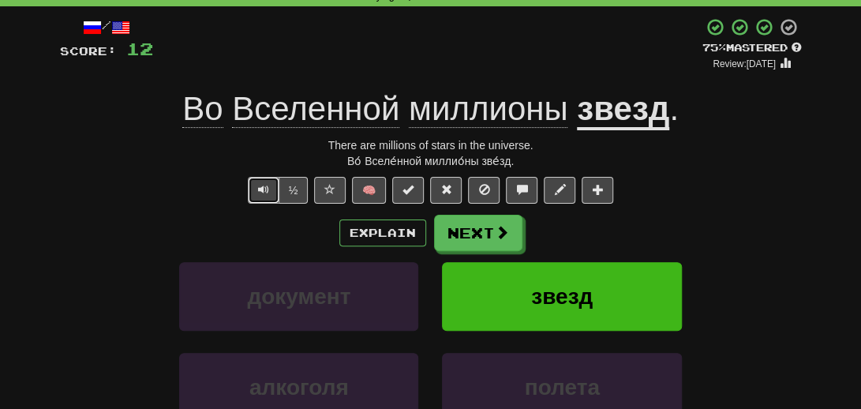
click at [255, 185] on button "Text-to-speech controls" at bounding box center [264, 190] width 32 height 27
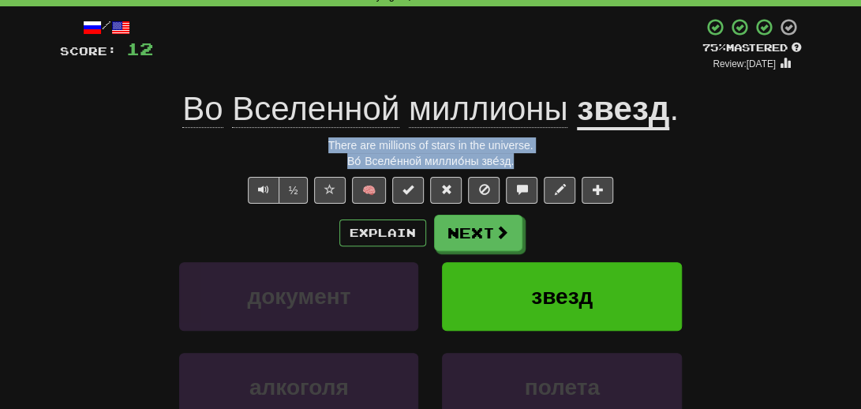
drag, startPoint x: 513, startPoint y: 157, endPoint x: 319, endPoint y: 144, distance: 194.5
click at [319, 144] on div "/ Score: 12 + 12 75 % Mastered Review: [DATE] Во Вселенной миллионы звезд . The…" at bounding box center [431, 272] width 742 height 511
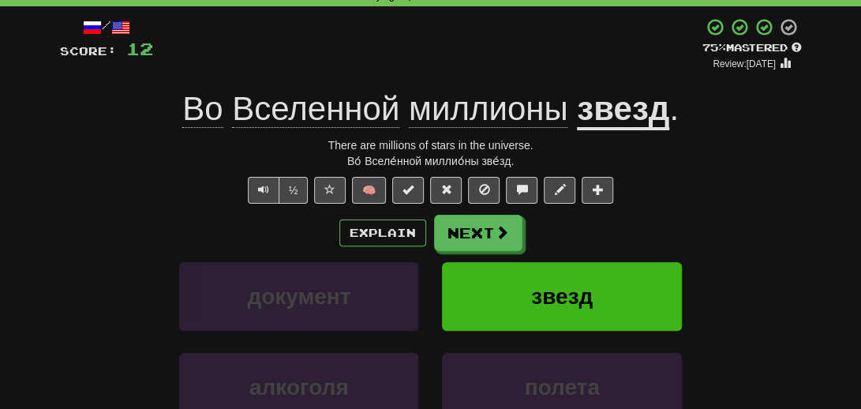
click at [9, 315] on div "Correct : 1 Incorrect : 0 To go : 9 Playing : 10,000 Most Common / Score: 12 + …" at bounding box center [430, 255] width 861 height 589
click at [481, 234] on button "Next" at bounding box center [479, 233] width 88 height 36
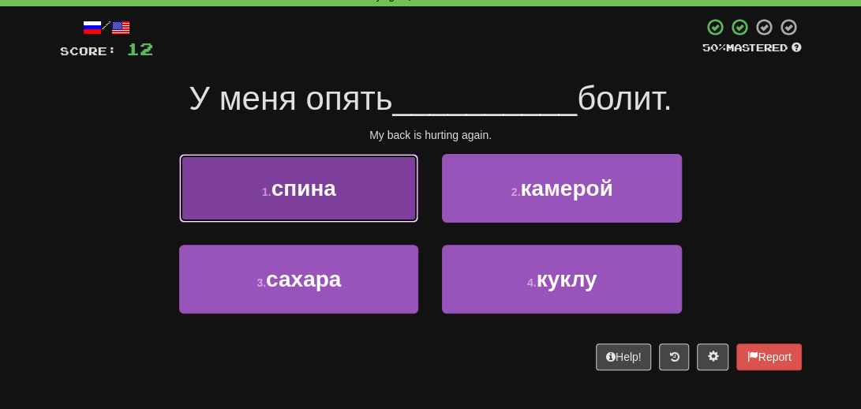
click at [294, 203] on button "1 . спина" at bounding box center [298, 188] width 239 height 69
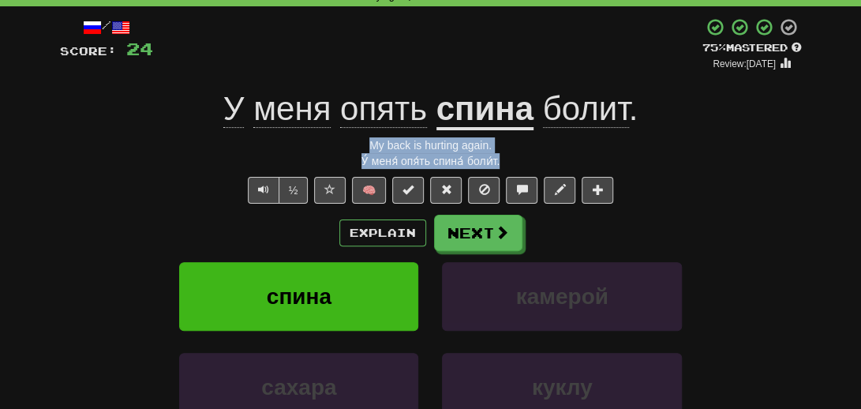
drag, startPoint x: 522, startPoint y: 161, endPoint x: 325, endPoint y: 143, distance: 198.1
click at [325, 143] on div "/ Score: 24 + 12 75 % Mastered Review: [DATE] У меня опять спина болит . My bac…" at bounding box center [431, 272] width 742 height 511
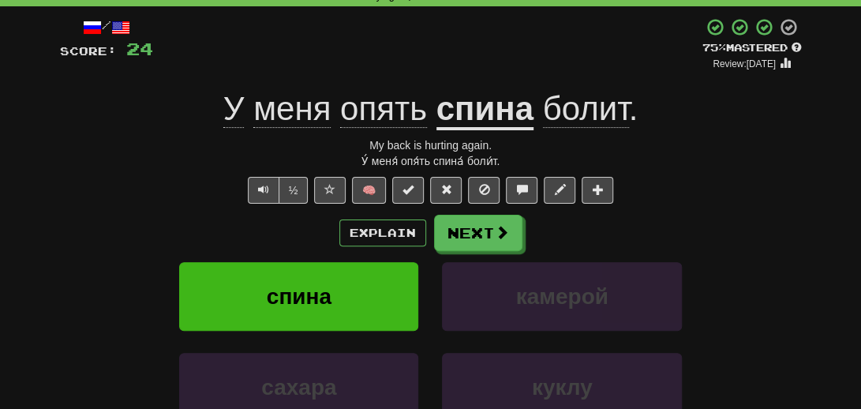
click at [81, 306] on div "спина камерой" at bounding box center [430, 307] width 789 height 91
click at [500, 221] on button "Next" at bounding box center [479, 233] width 88 height 36
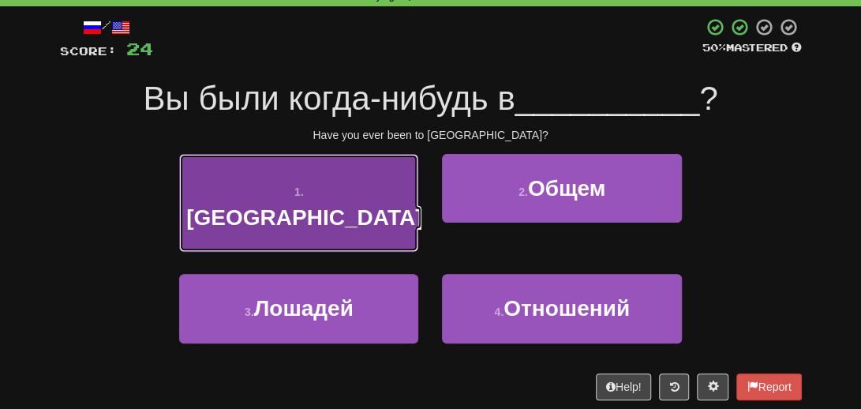
click at [329, 205] on span "[GEOGRAPHIC_DATA]" at bounding box center [304, 217] width 236 height 24
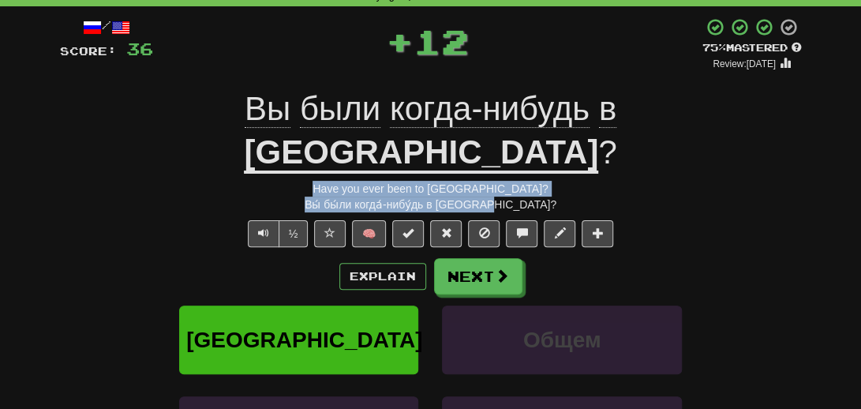
drag, startPoint x: 539, startPoint y: 162, endPoint x: 314, endPoint y: 148, distance: 225.3
click at [319, 145] on div "/ Score: 36 + 12 75 % Mastered Review: [DATE] Вы были когда-нибудь в [GEOGRAPHI…" at bounding box center [431, 293] width 742 height 553
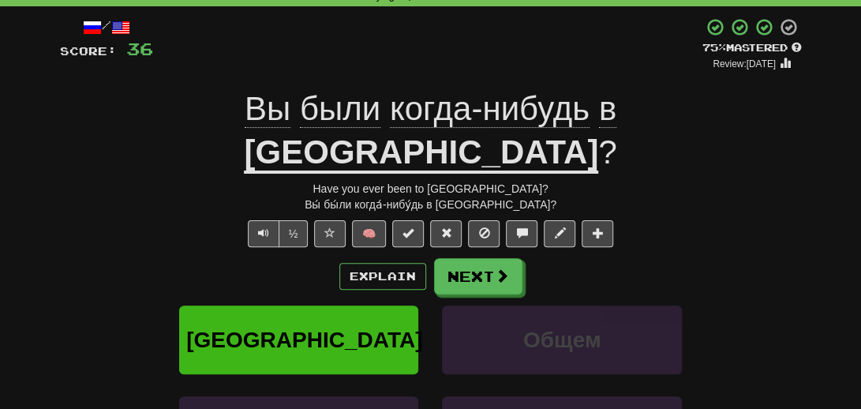
click at [54, 282] on div "/ Score: 36 + 12 75 % Mastered Review: [DATE] Вы были когда-нибудь в [GEOGRAPHI…" at bounding box center [430, 299] width 765 height 586
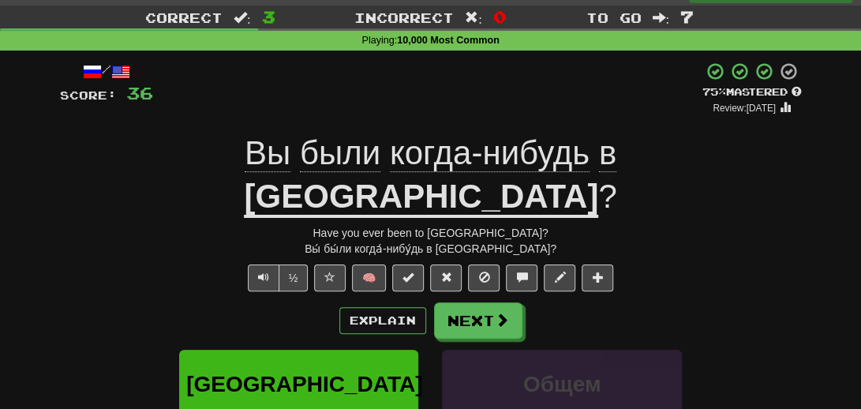
scroll to position [0, 0]
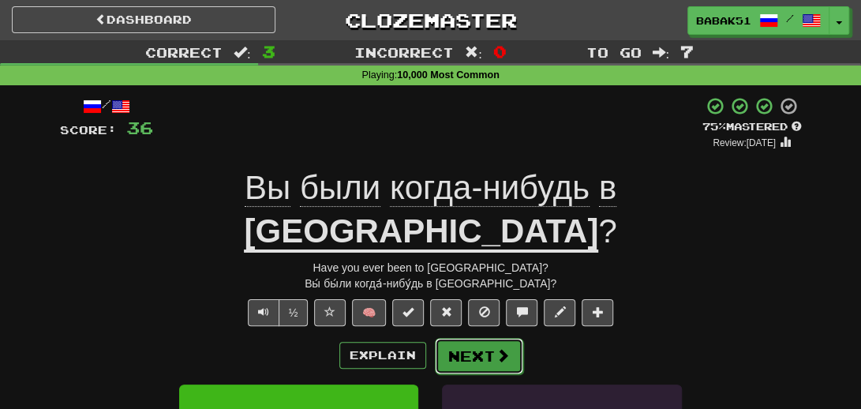
click at [496, 348] on span at bounding box center [503, 355] width 14 height 14
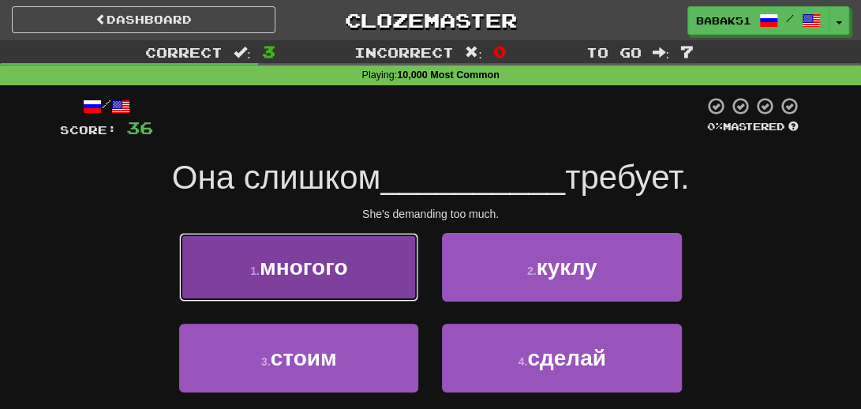
click at [324, 271] on span "многого" at bounding box center [304, 267] width 88 height 24
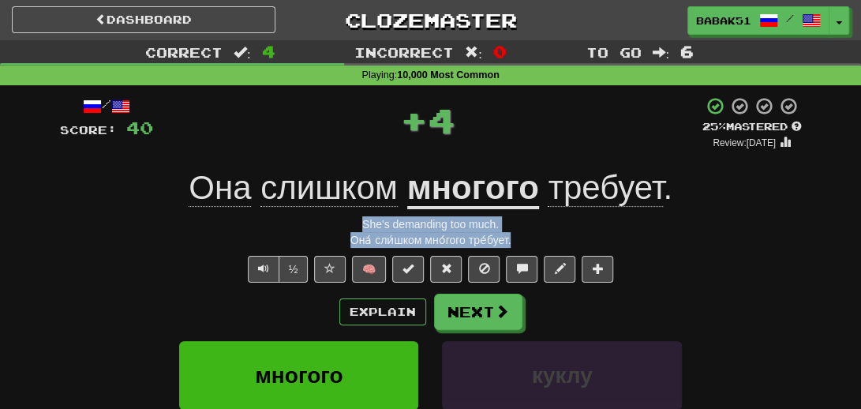
drag, startPoint x: 523, startPoint y: 237, endPoint x: 345, endPoint y: 229, distance: 178.5
click at [345, 229] on div "/ Score: 40 + 4 25 % Mastered Review: [DATE] Она слишком многого требует . She'…" at bounding box center [431, 351] width 742 height 511
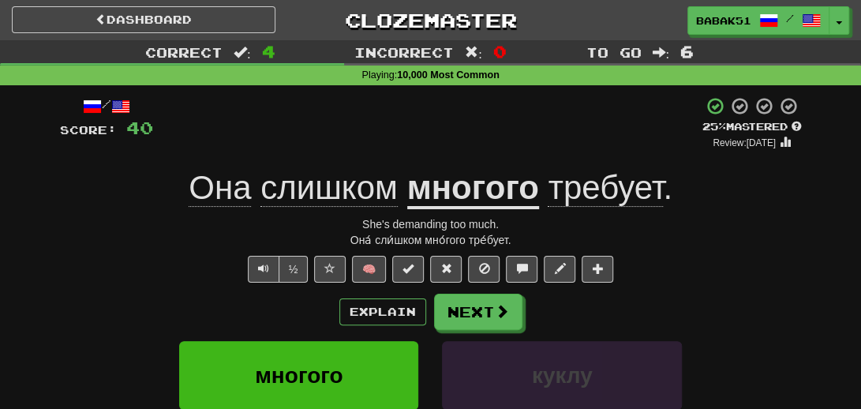
click at [63, 297] on div "Explain Next" at bounding box center [431, 312] width 742 height 36
click at [455, 327] on button "Next" at bounding box center [479, 312] width 88 height 36
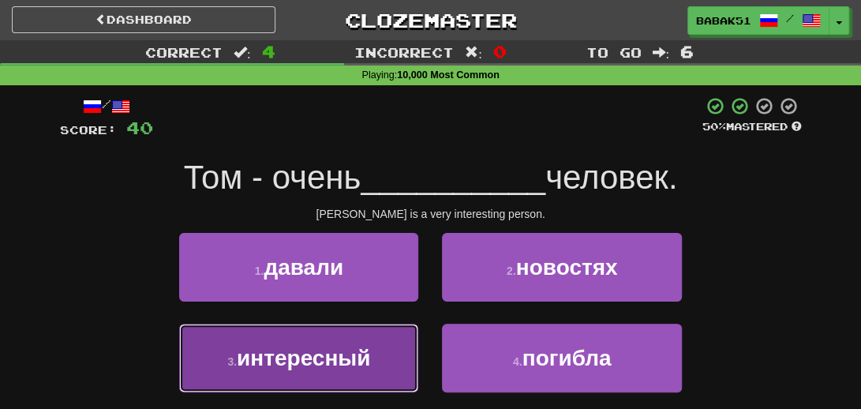
click at [328, 350] on span "интересный" at bounding box center [303, 358] width 133 height 24
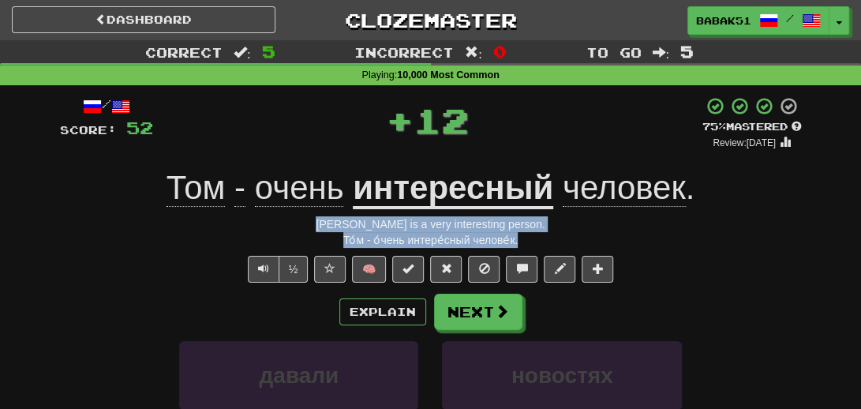
drag, startPoint x: 528, startPoint y: 241, endPoint x: 309, endPoint y: 226, distance: 219.8
click at [309, 225] on div "/ Score: 52 + 12 75 % Mastered Review: [DATE] Том - очень интересный человек . …" at bounding box center [431, 351] width 742 height 511
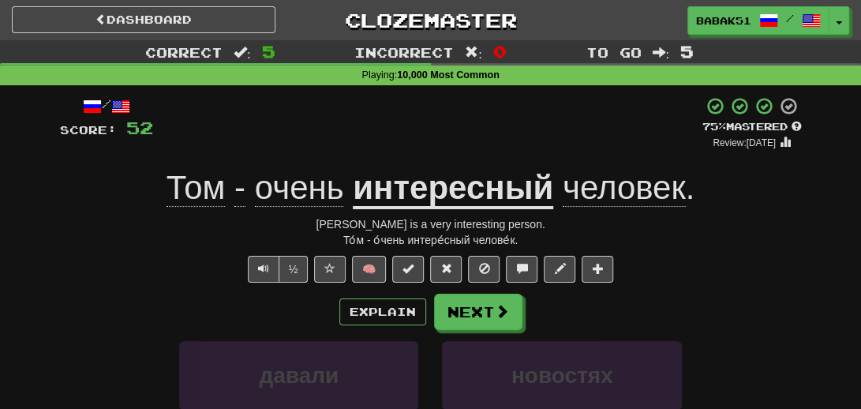
click at [70, 250] on div "/ Score: 52 + 12 75 % Mastered Review: [DATE] Том - очень интересный человек . …" at bounding box center [431, 351] width 742 height 511
click at [472, 301] on button "Next" at bounding box center [479, 312] width 88 height 36
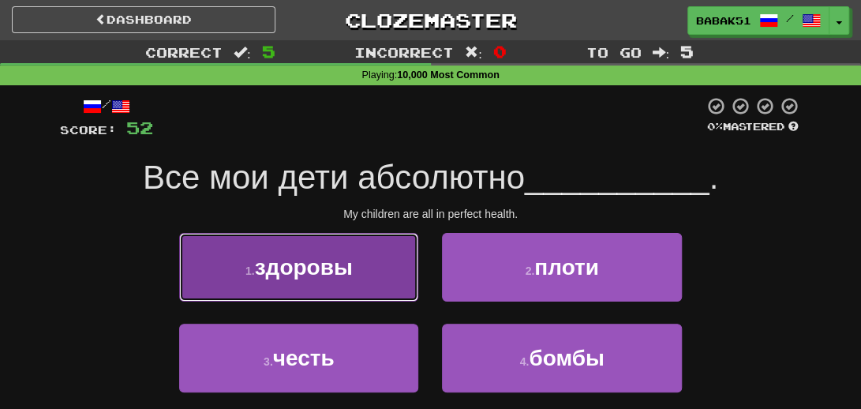
click at [353, 279] on button "1 . здоровы" at bounding box center [298, 267] width 239 height 69
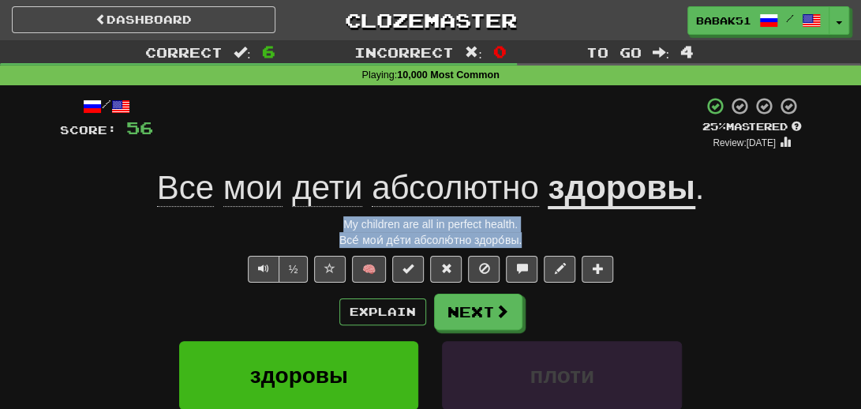
drag, startPoint x: 533, startPoint y: 241, endPoint x: 297, endPoint y: 231, distance: 235.3
click at [303, 228] on div "/ Score: 56 + 4 25 % Mastered Review: [DATE] Все мои дети абсолютно здоровы . M…" at bounding box center [431, 351] width 742 height 511
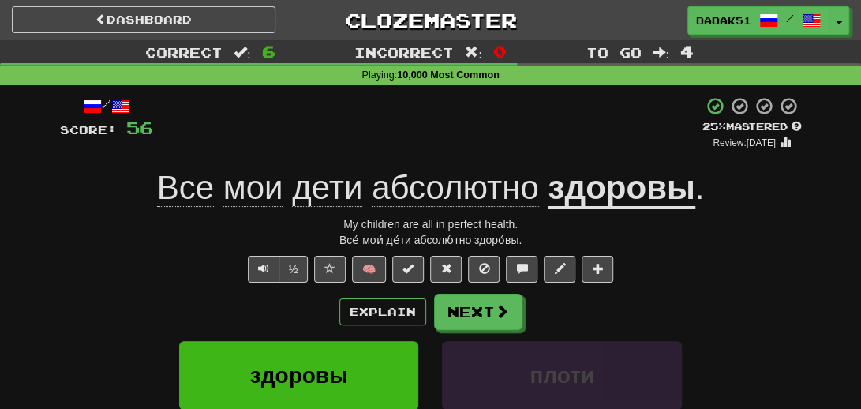
click at [68, 276] on div "½ 🧠" at bounding box center [431, 269] width 742 height 27
click at [466, 305] on button "Next" at bounding box center [479, 312] width 88 height 36
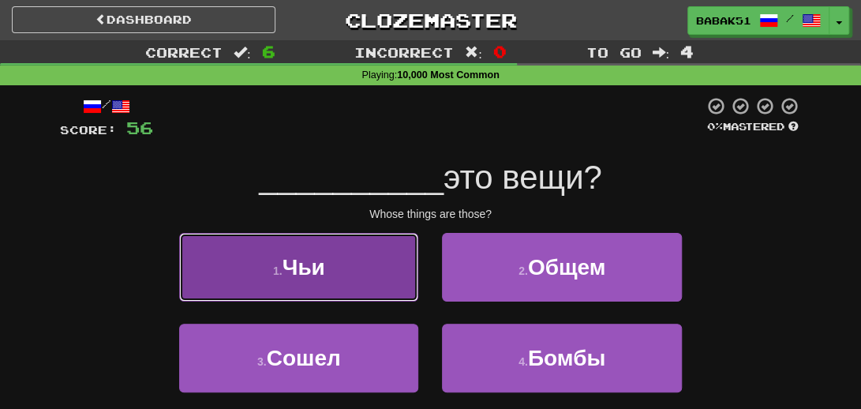
click at [297, 265] on span "Чьи" at bounding box center [303, 267] width 43 height 24
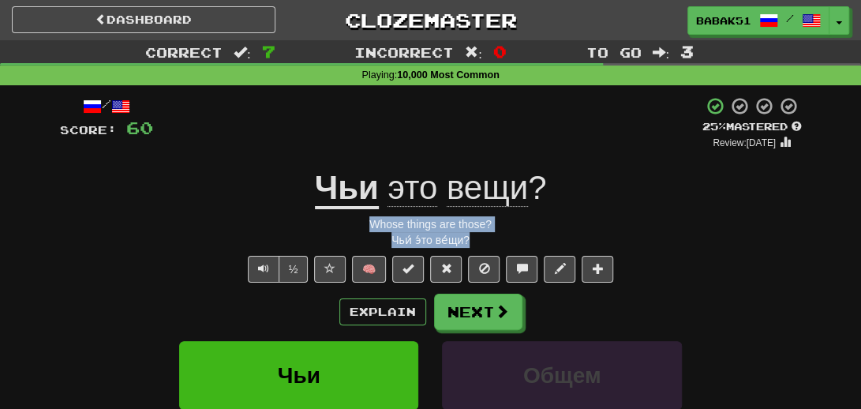
drag, startPoint x: 490, startPoint y: 245, endPoint x: 361, endPoint y: 226, distance: 130.8
click at [361, 226] on div "/ Score: 60 + 4 25 % Mastered Review: [DATE] Чьи это вещи ? Whose things are th…" at bounding box center [431, 351] width 742 height 511
click at [77, 234] on div "Чьи́ э́то ве́щи?" at bounding box center [431, 240] width 742 height 16
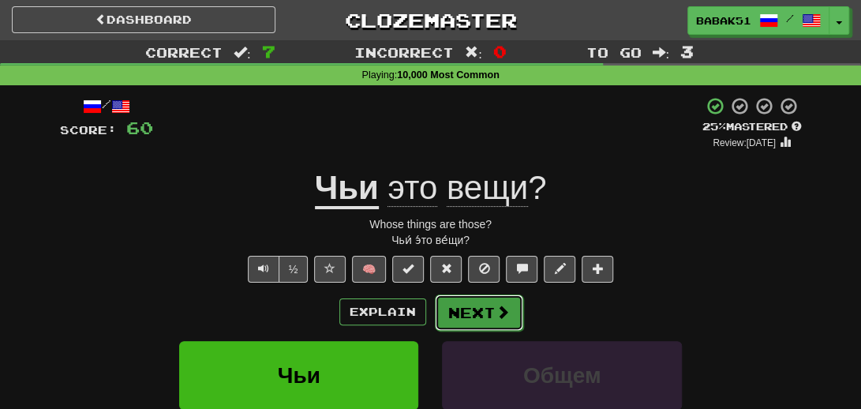
click at [507, 318] on span at bounding box center [503, 312] width 14 height 14
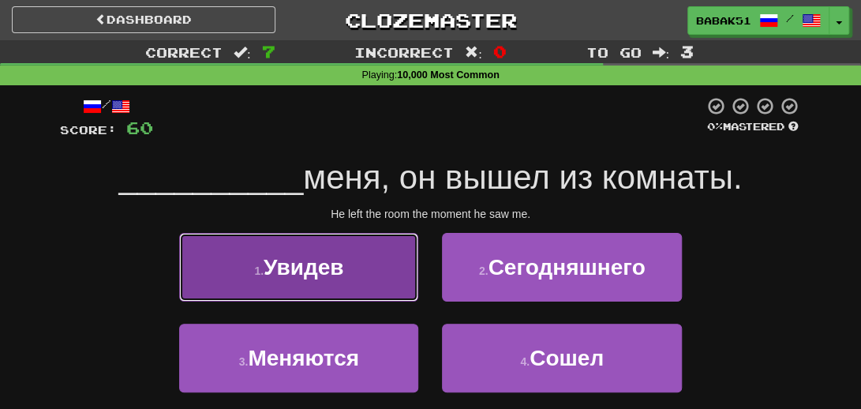
click at [330, 263] on span "Увидев" at bounding box center [304, 267] width 80 height 24
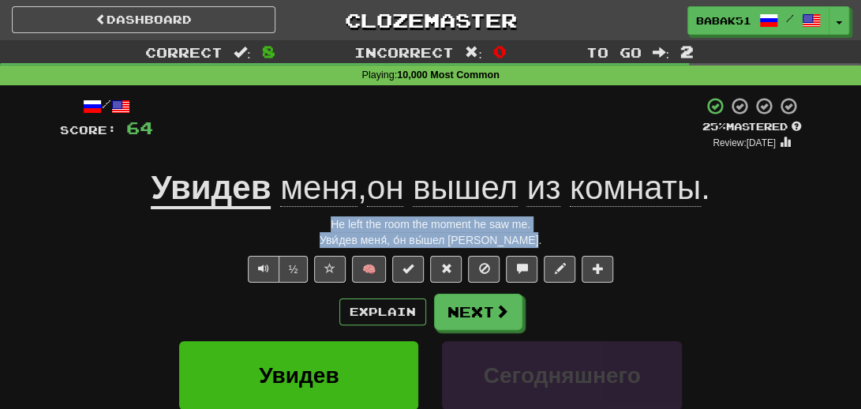
drag, startPoint x: 552, startPoint y: 236, endPoint x: 314, endPoint y: 216, distance: 238.3
click at [314, 216] on div "/ Score: 64 + 4 25 % Mastered Review: [DATE] Увидев меня , он вышел из комнаты …" at bounding box center [431, 351] width 742 height 511
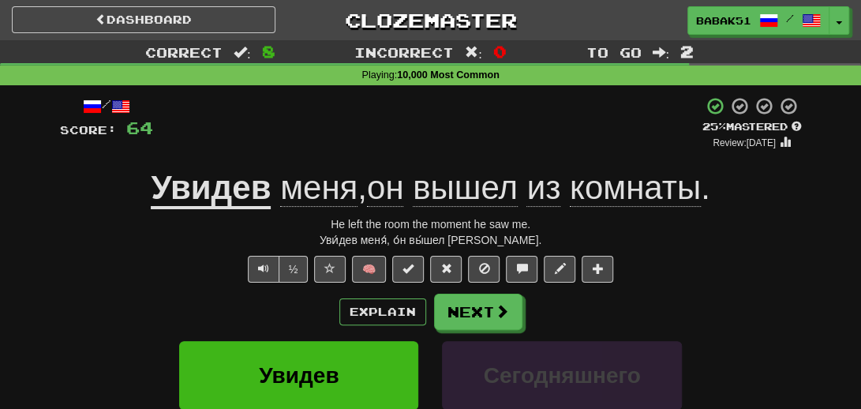
click at [60, 266] on div "½ 🧠" at bounding box center [431, 269] width 742 height 27
click at [479, 315] on button "Next" at bounding box center [479, 312] width 88 height 36
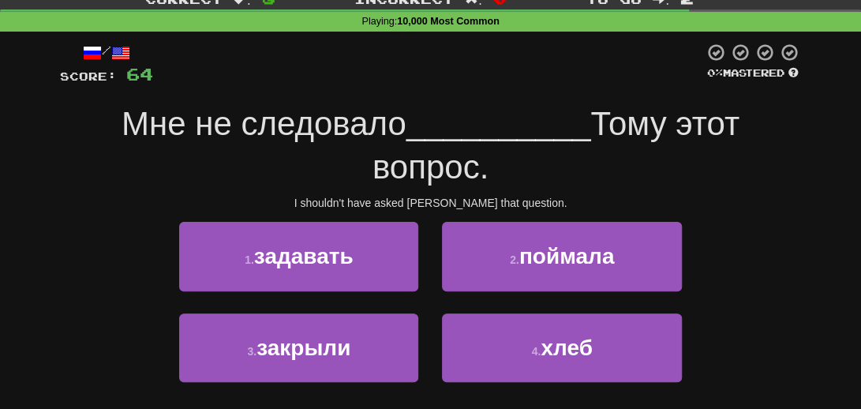
scroll to position [79, 0]
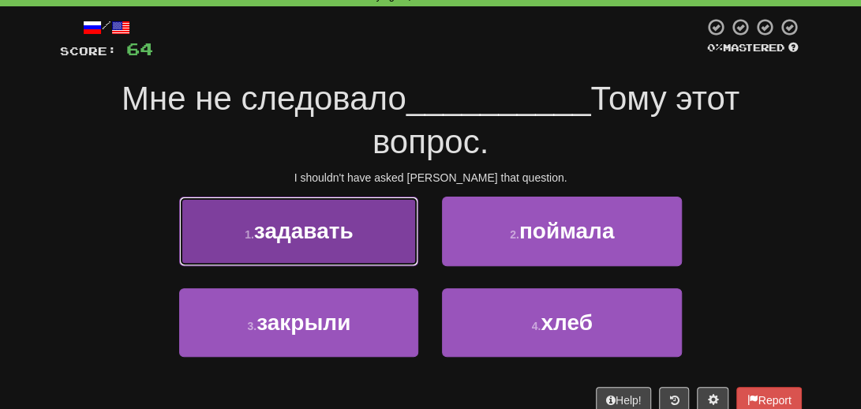
click at [300, 252] on button "1 . задавать" at bounding box center [298, 230] width 239 height 69
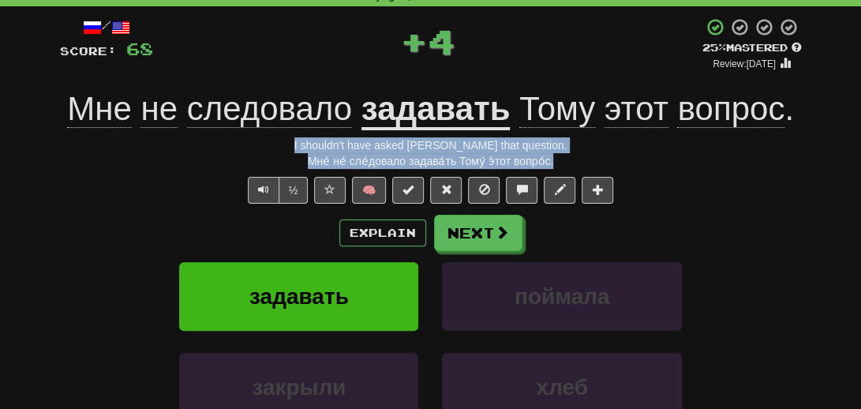
drag, startPoint x: 576, startPoint y: 155, endPoint x: 309, endPoint y: 141, distance: 267.9
click at [309, 141] on div "/ Score: 68 + 4 25 % Mastered Review: [DATE] Мне не следовало задавать Тому это…" at bounding box center [431, 272] width 742 height 511
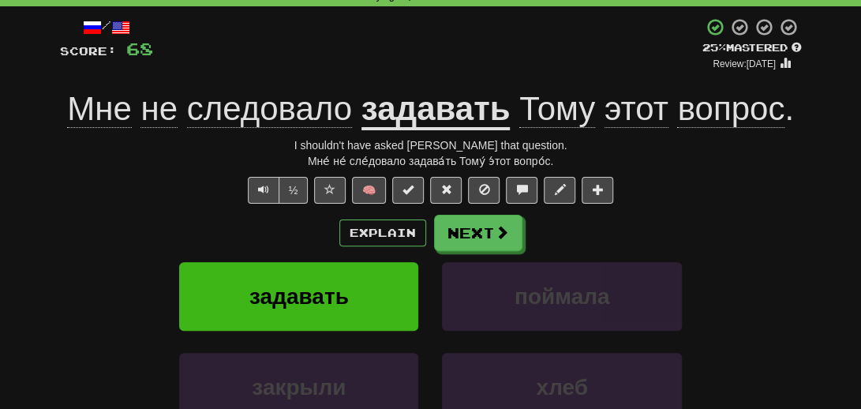
click at [54, 296] on div "/ Score: 68 + 4 25 % Mastered Review: [DATE] Мне не следовало задавать Тому это…" at bounding box center [430, 278] width 765 height 544
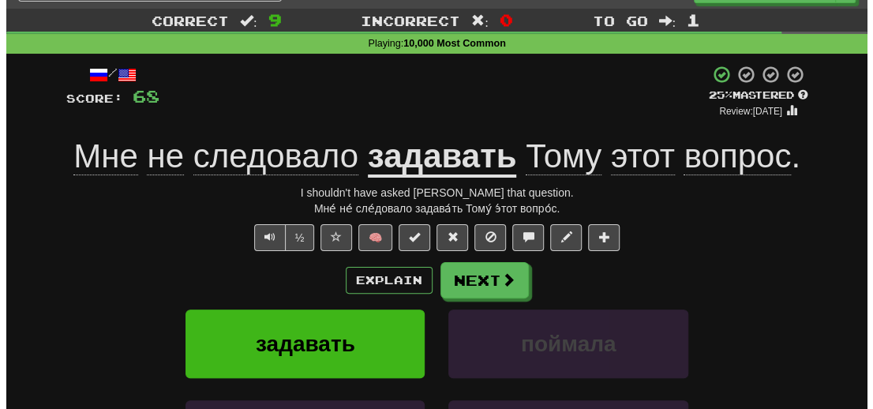
scroll to position [0, 0]
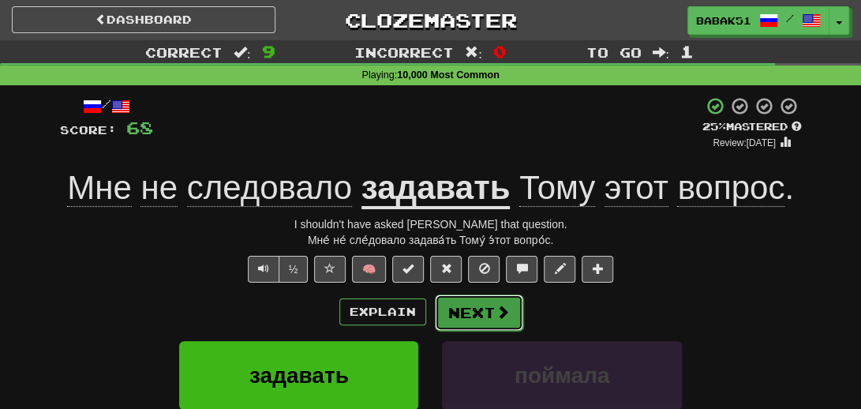
click at [496, 309] on span at bounding box center [503, 312] width 14 height 14
